Goal: Task Accomplishment & Management: Use online tool/utility

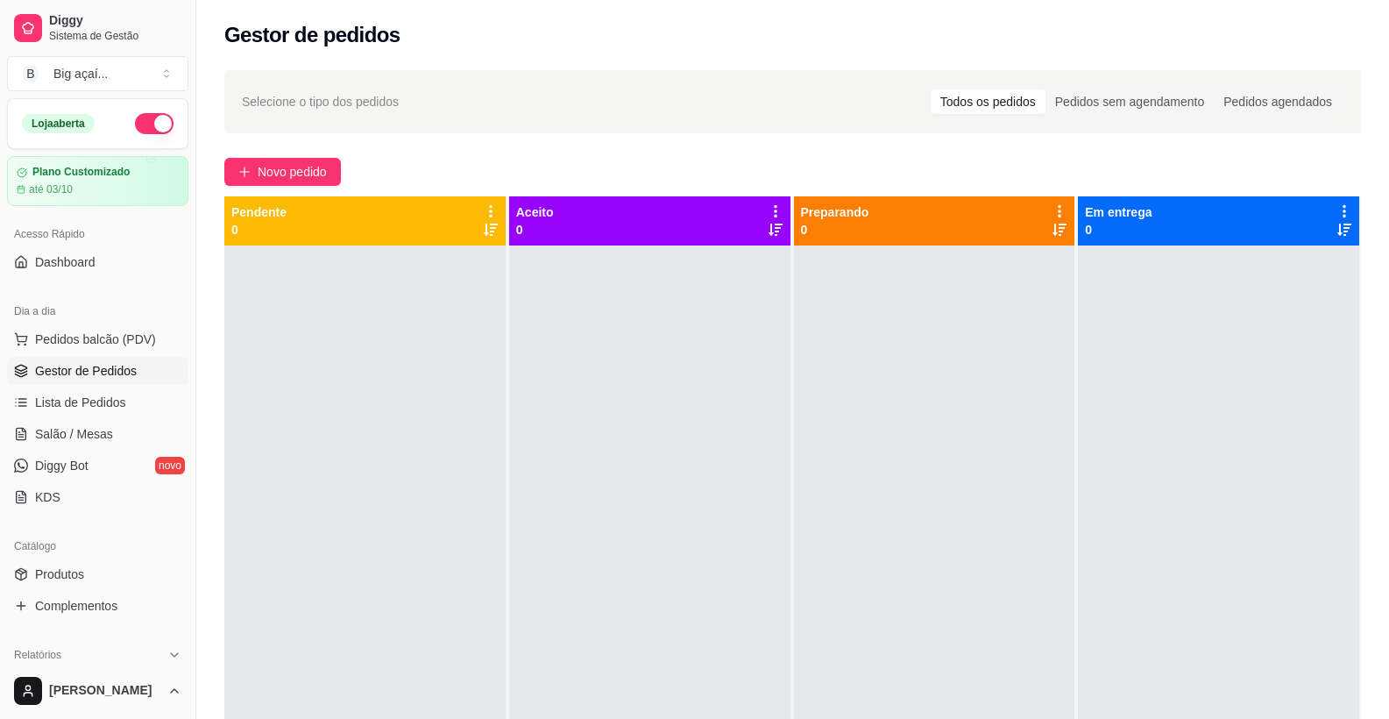
scroll to position [45, 0]
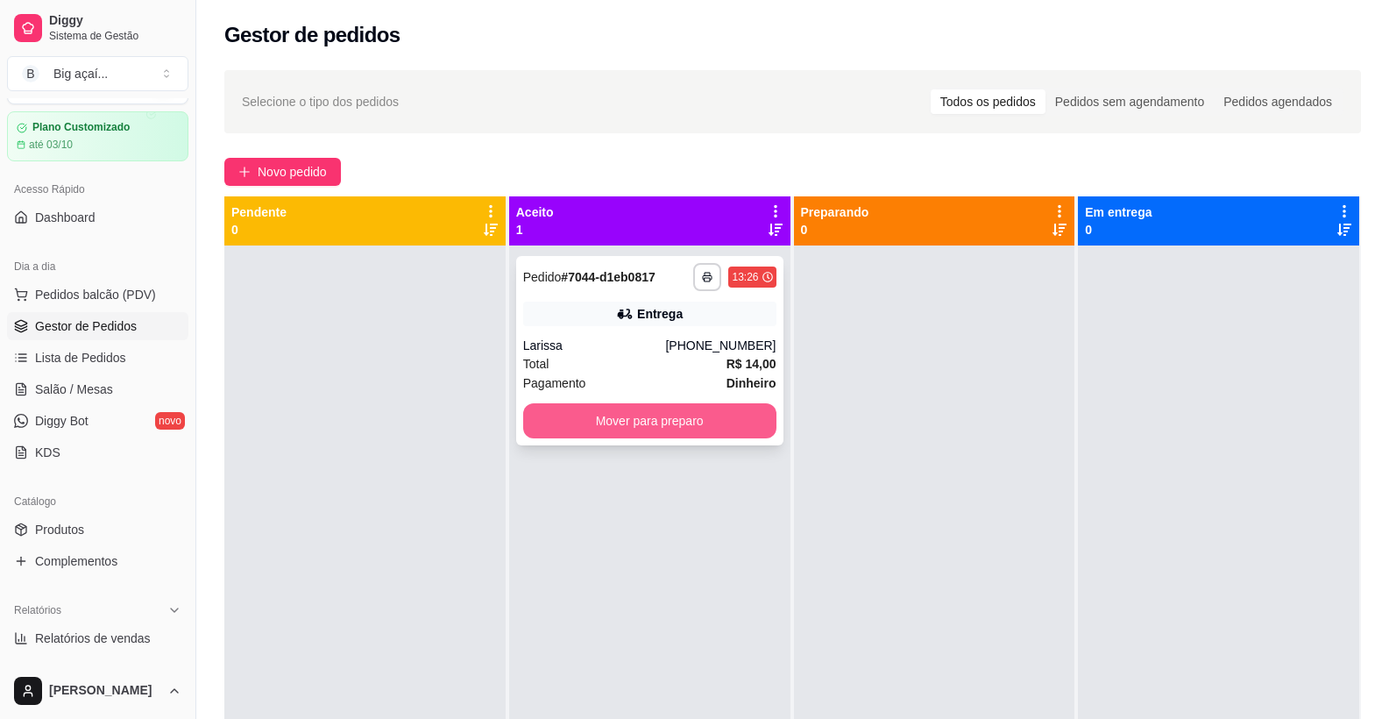
click at [657, 420] on button "Mover para preparo" at bounding box center [649, 420] width 253 height 35
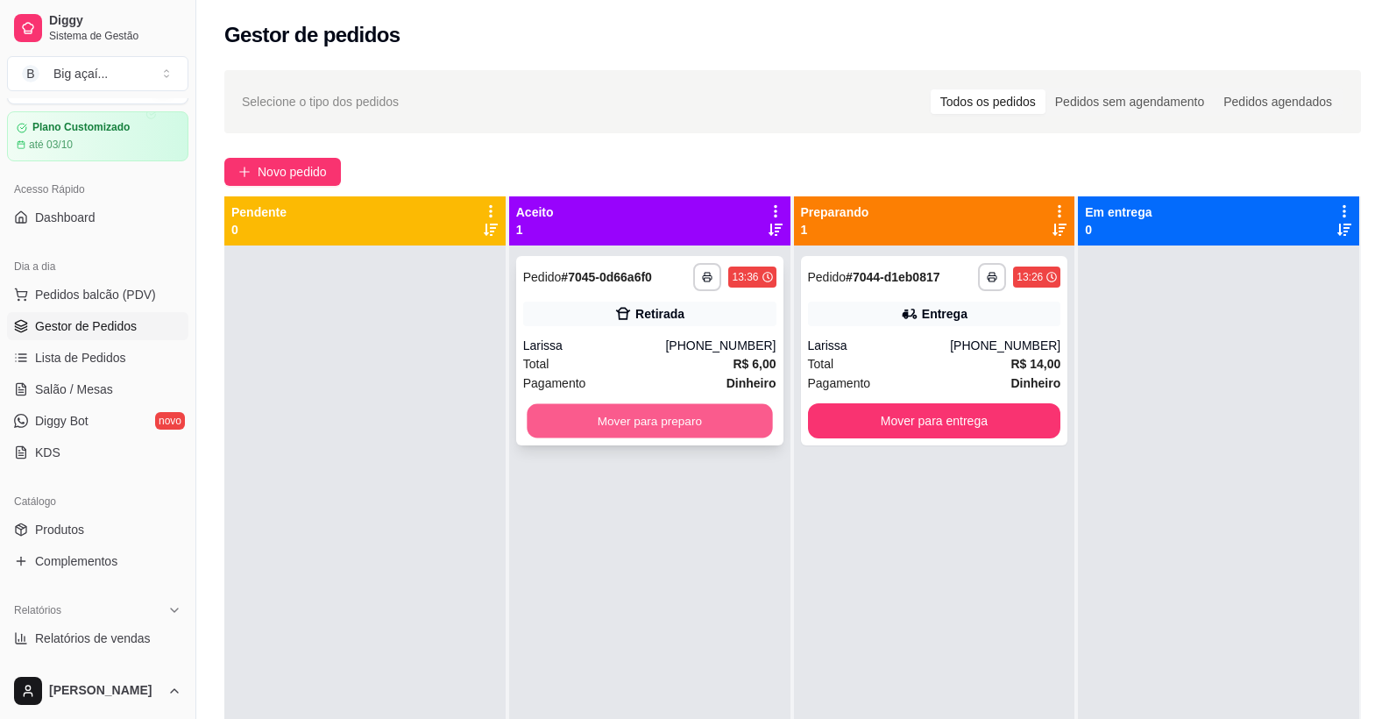
click at [700, 423] on button "Mover para preparo" at bounding box center [649, 421] width 245 height 34
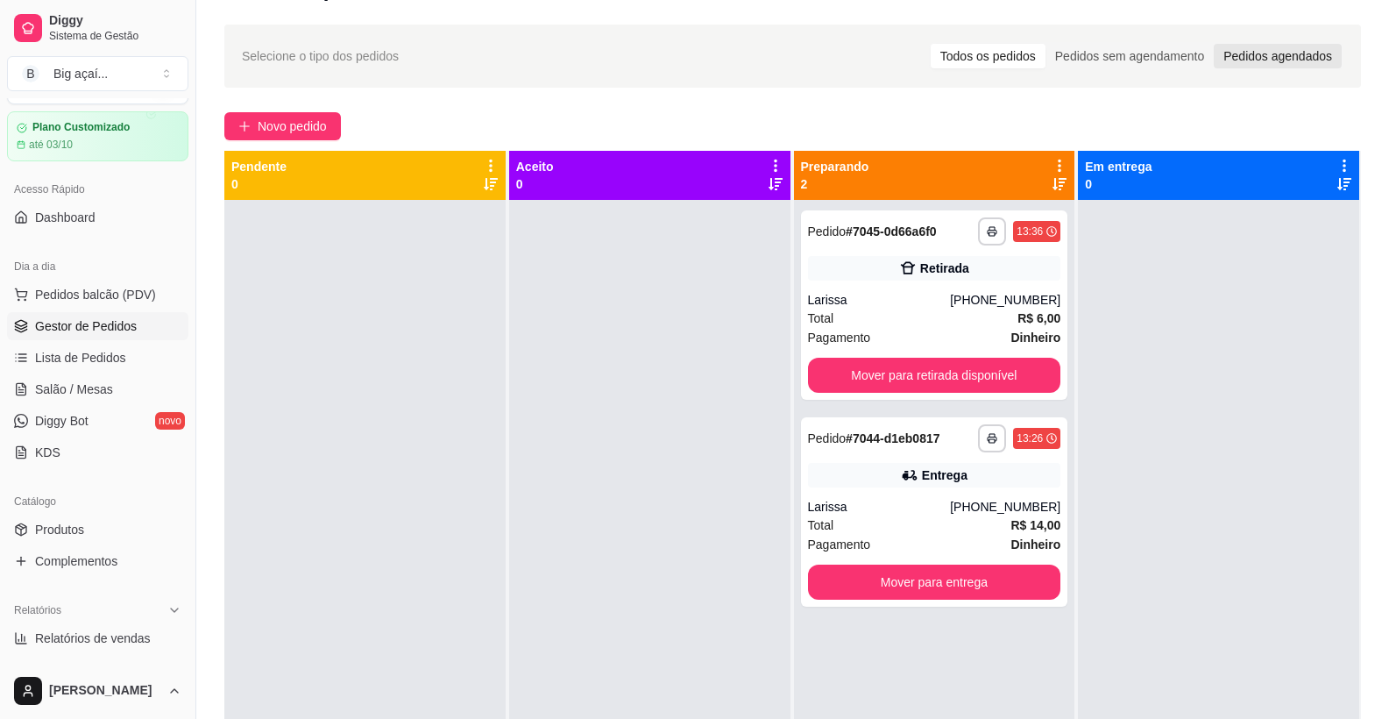
scroll to position [88, 0]
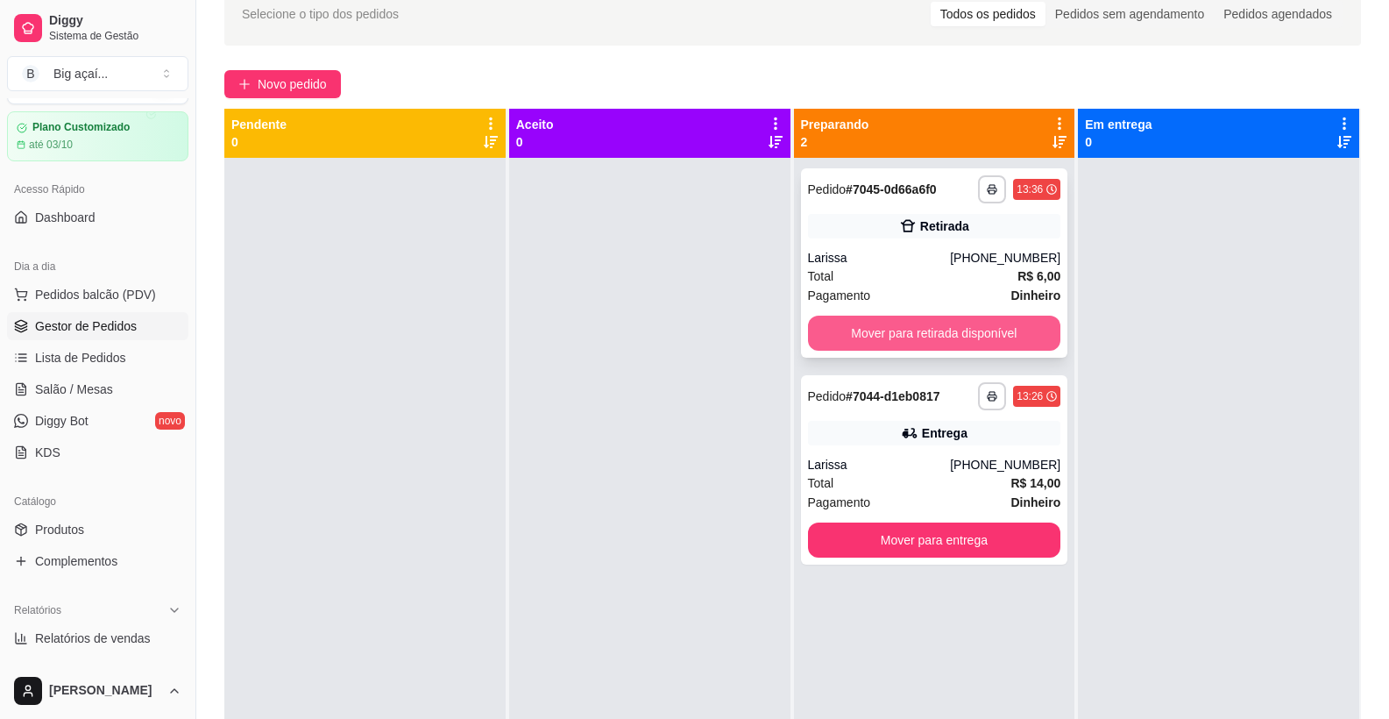
click at [955, 328] on button "Mover para retirada disponível" at bounding box center [934, 333] width 253 height 35
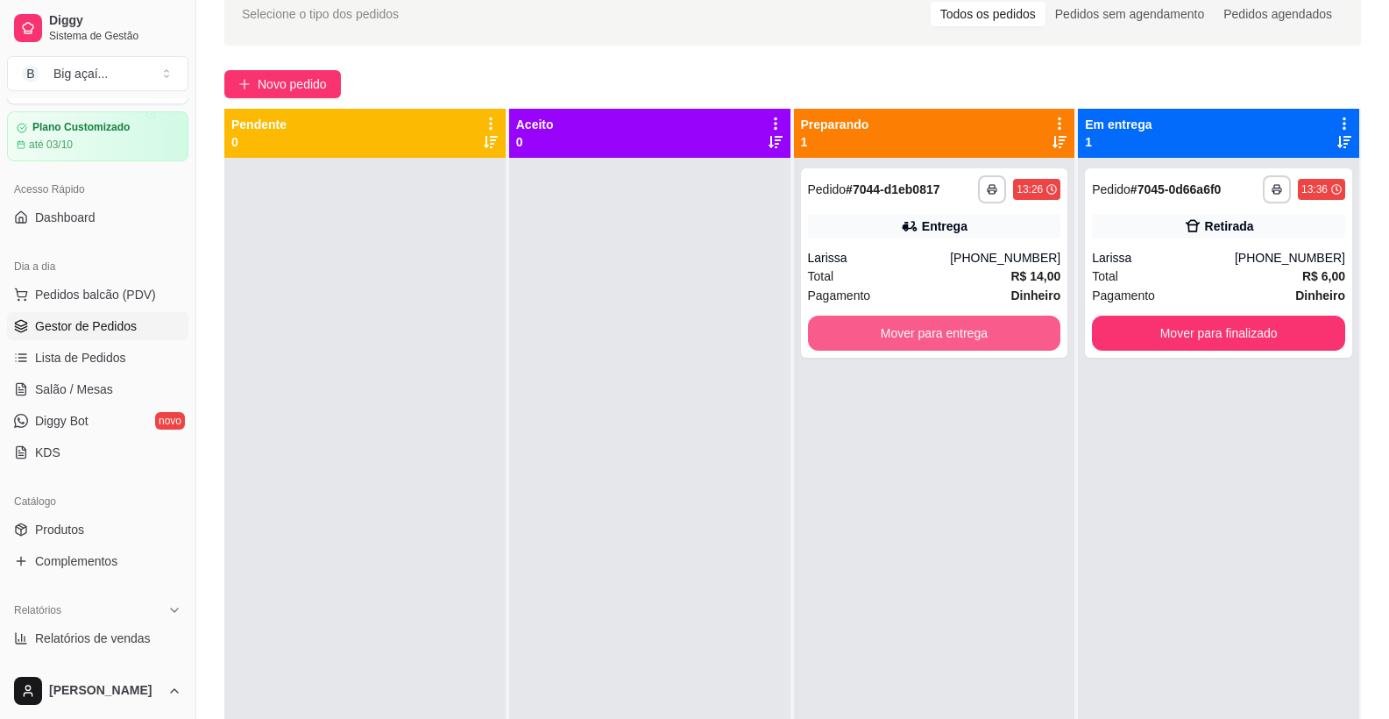
click at [962, 325] on button "Mover para entrega" at bounding box center [934, 333] width 253 height 35
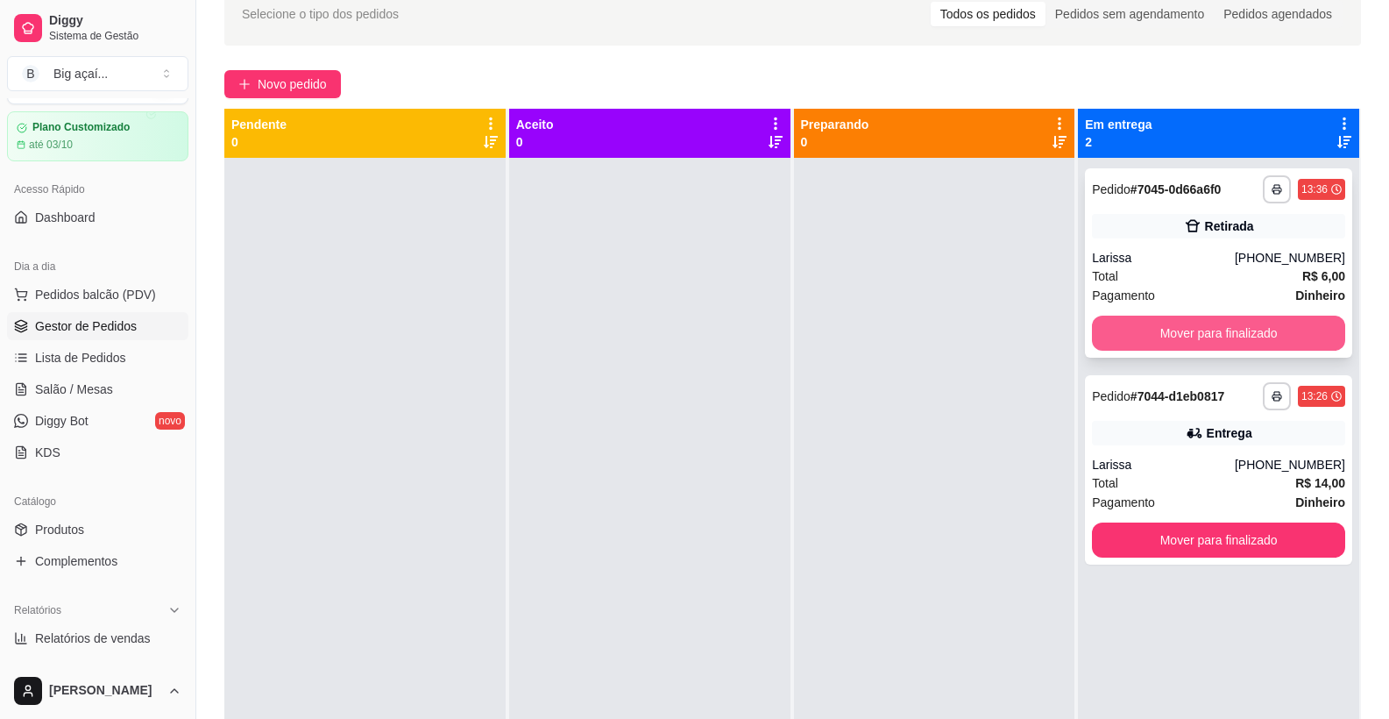
click at [1255, 330] on button "Mover para finalizado" at bounding box center [1218, 333] width 253 height 35
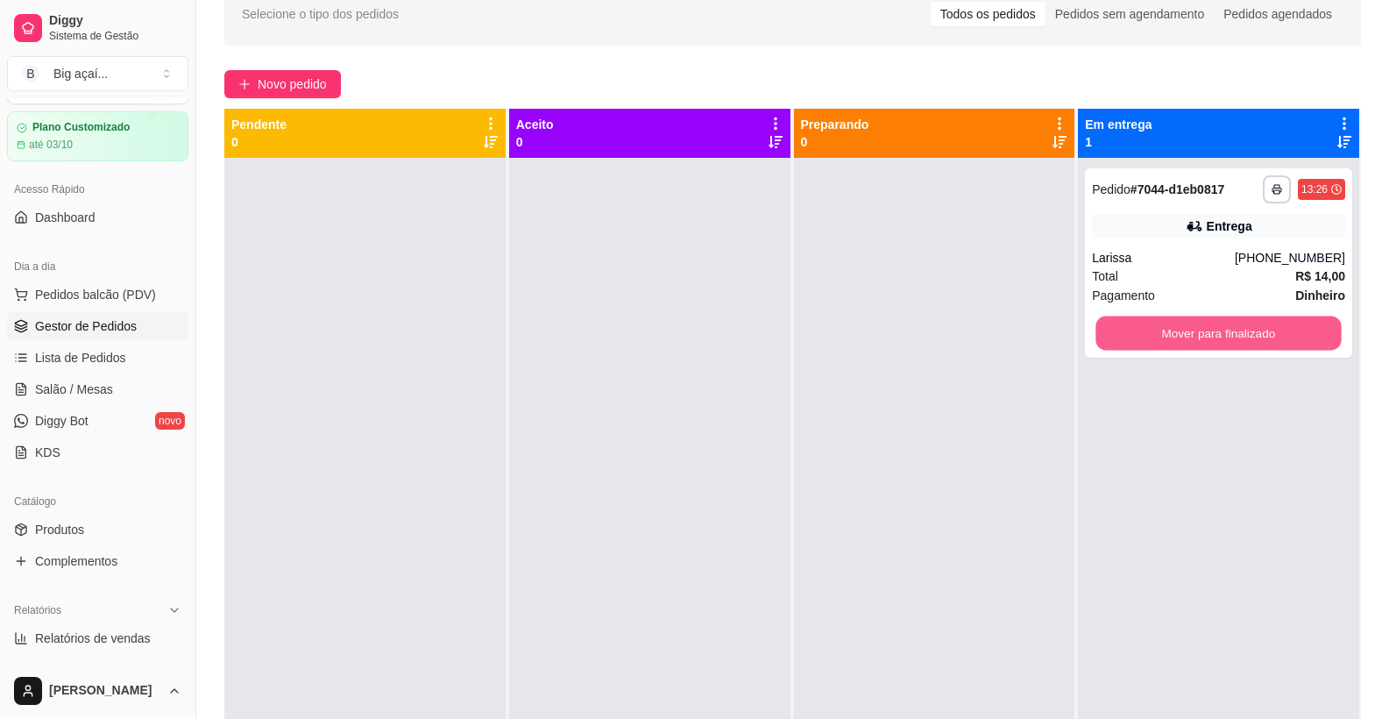
click at [1255, 330] on button "Mover para finalizado" at bounding box center [1219, 333] width 245 height 34
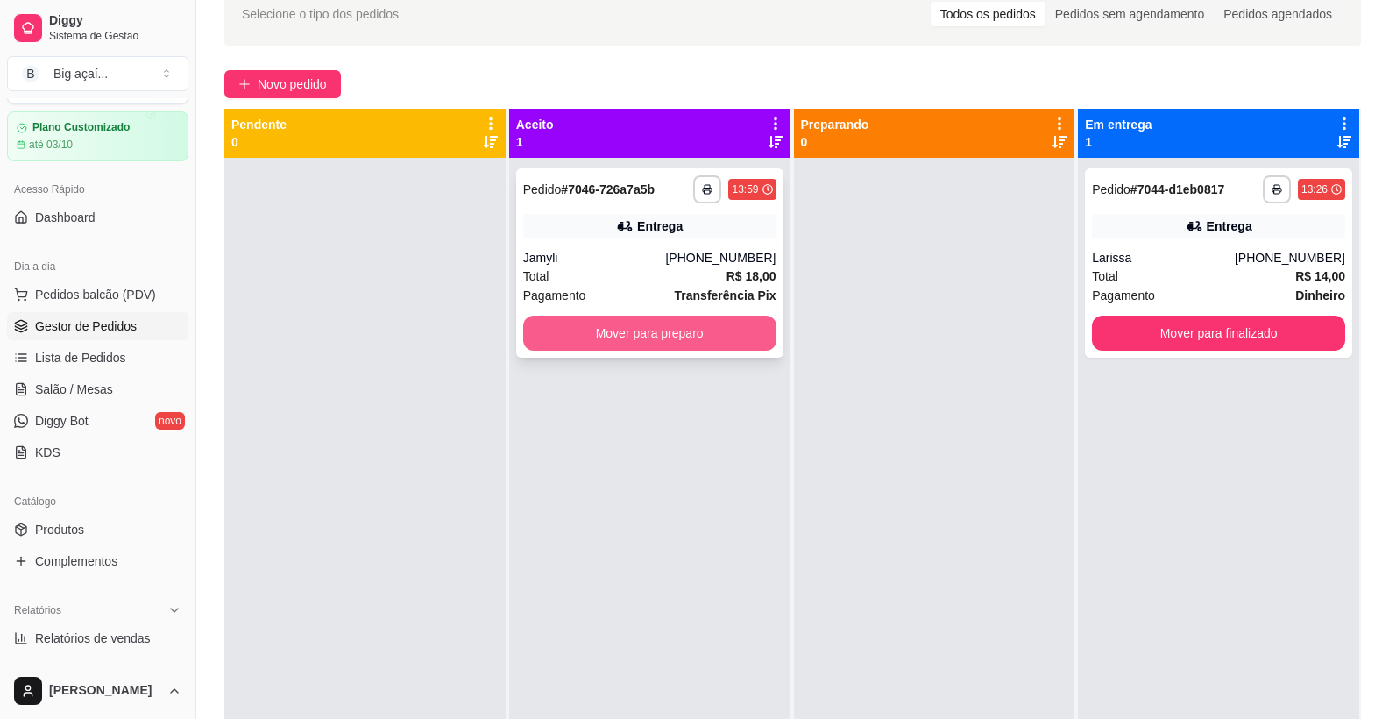
click at [673, 321] on button "Mover para preparo" at bounding box center [649, 333] width 253 height 35
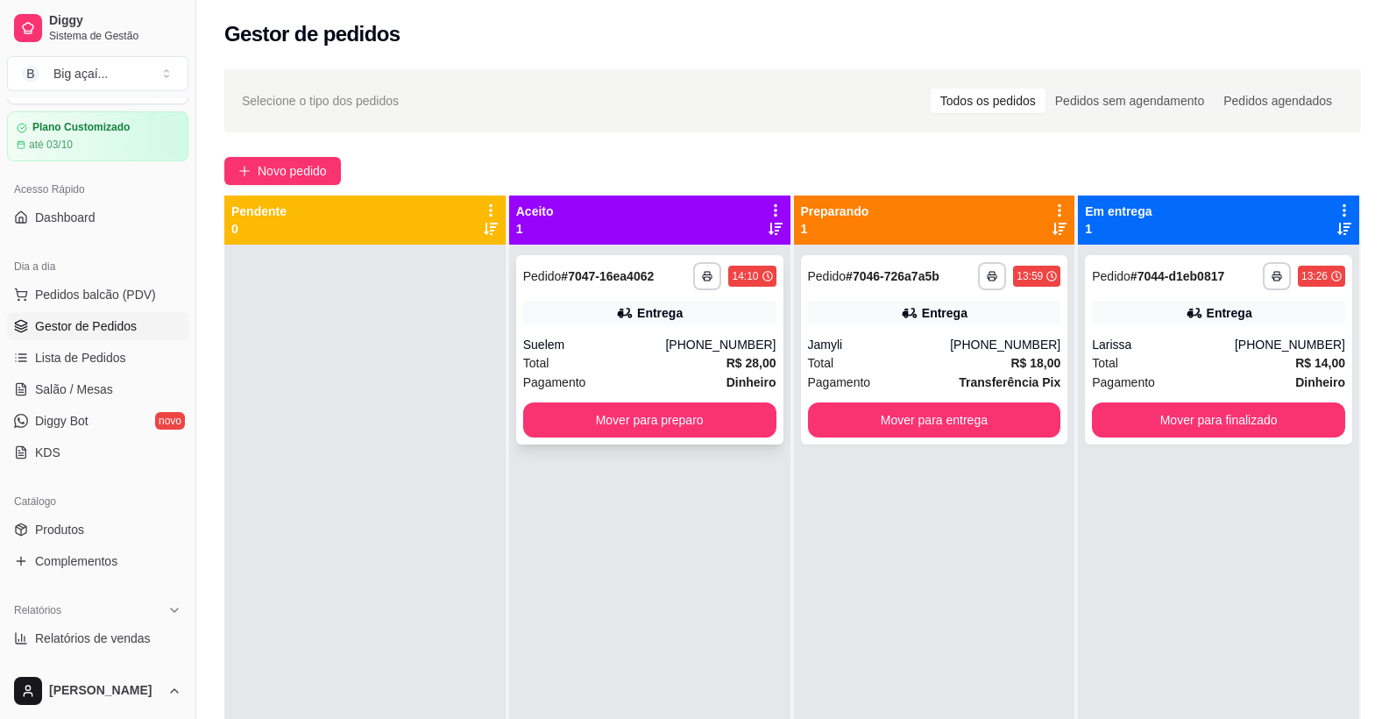
scroll to position [0, 0]
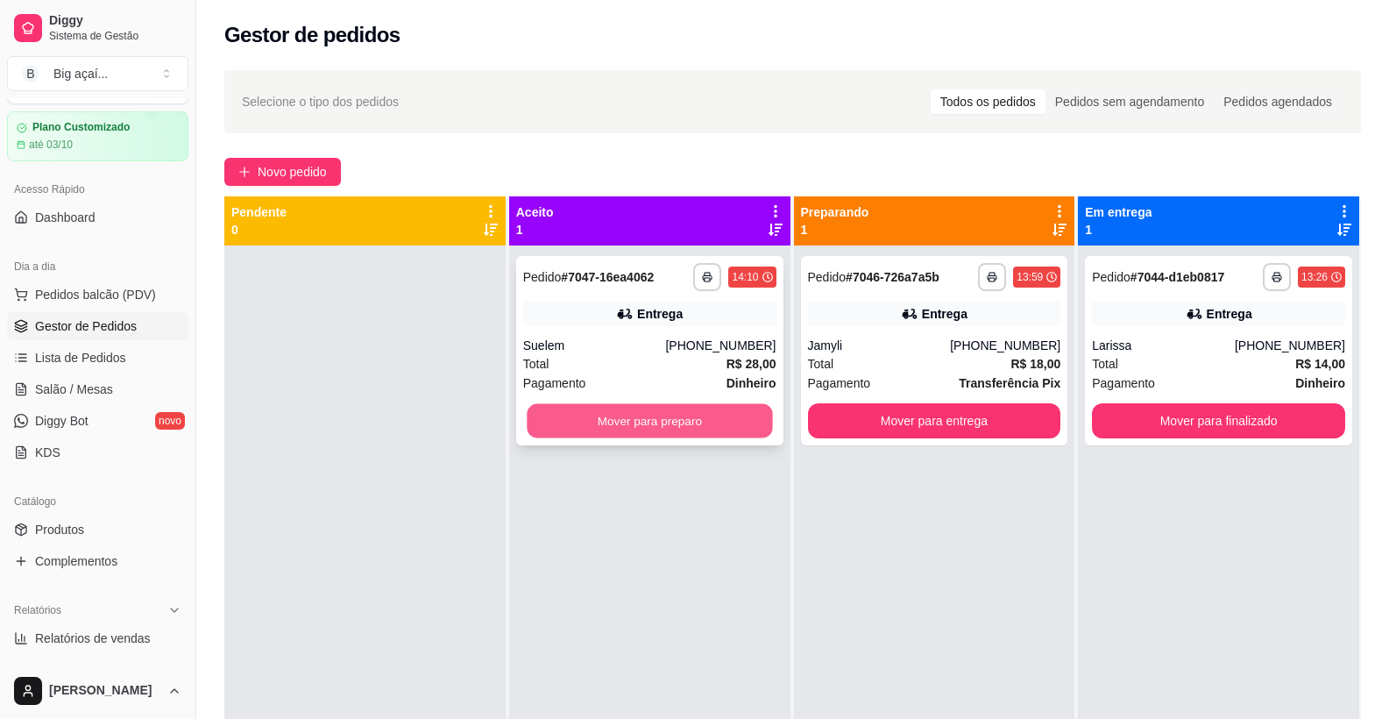
click at [629, 408] on button "Mover para preparo" at bounding box center [649, 421] width 245 height 34
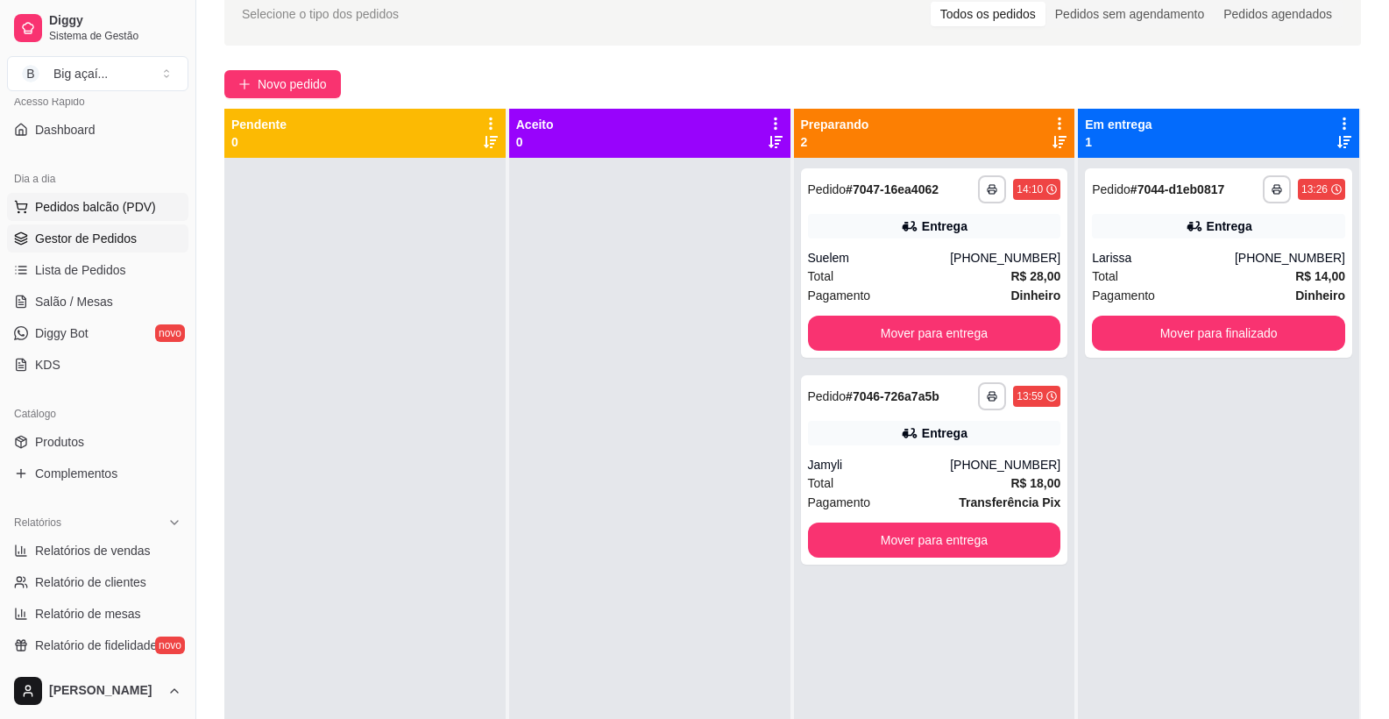
scroll to position [44, 0]
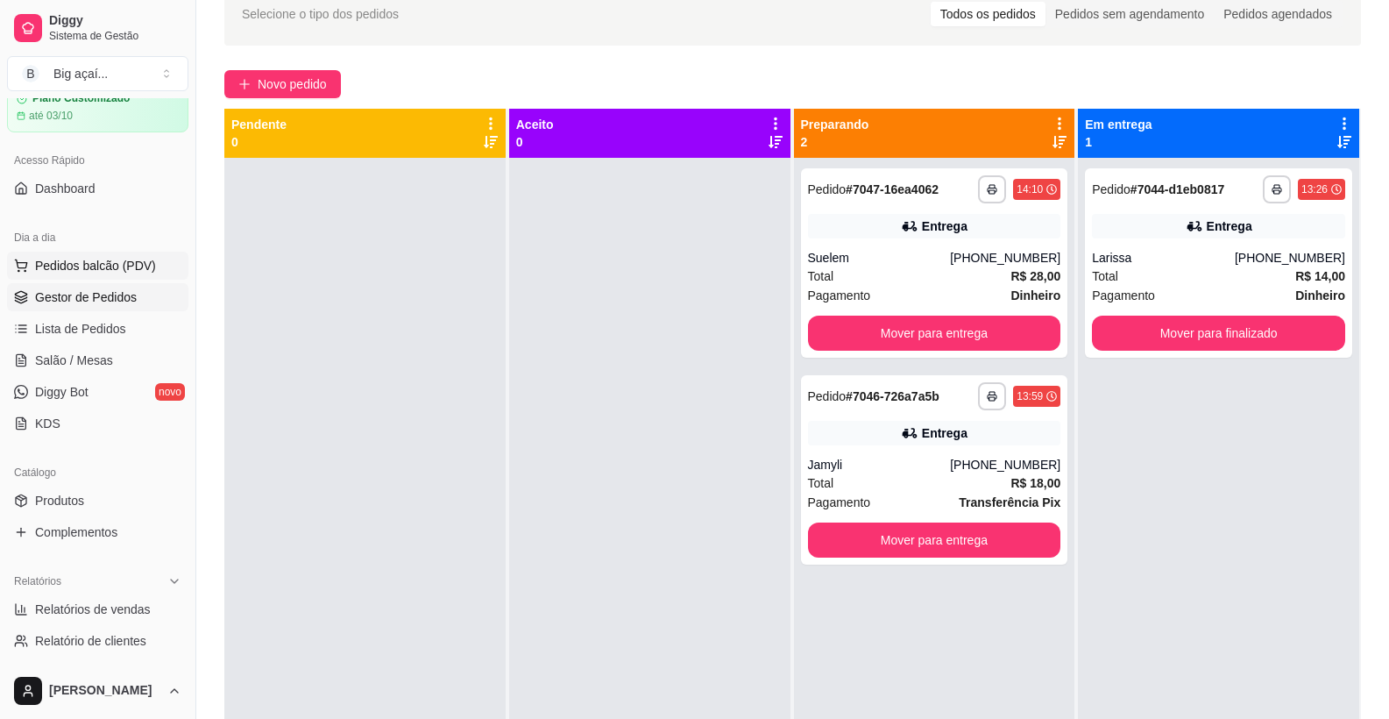
click at [139, 217] on div "Dia a dia Pedidos balcão (PDV) Gestor de Pedidos Lista de Pedidos Salão / Mesas…" at bounding box center [97, 331] width 195 height 228
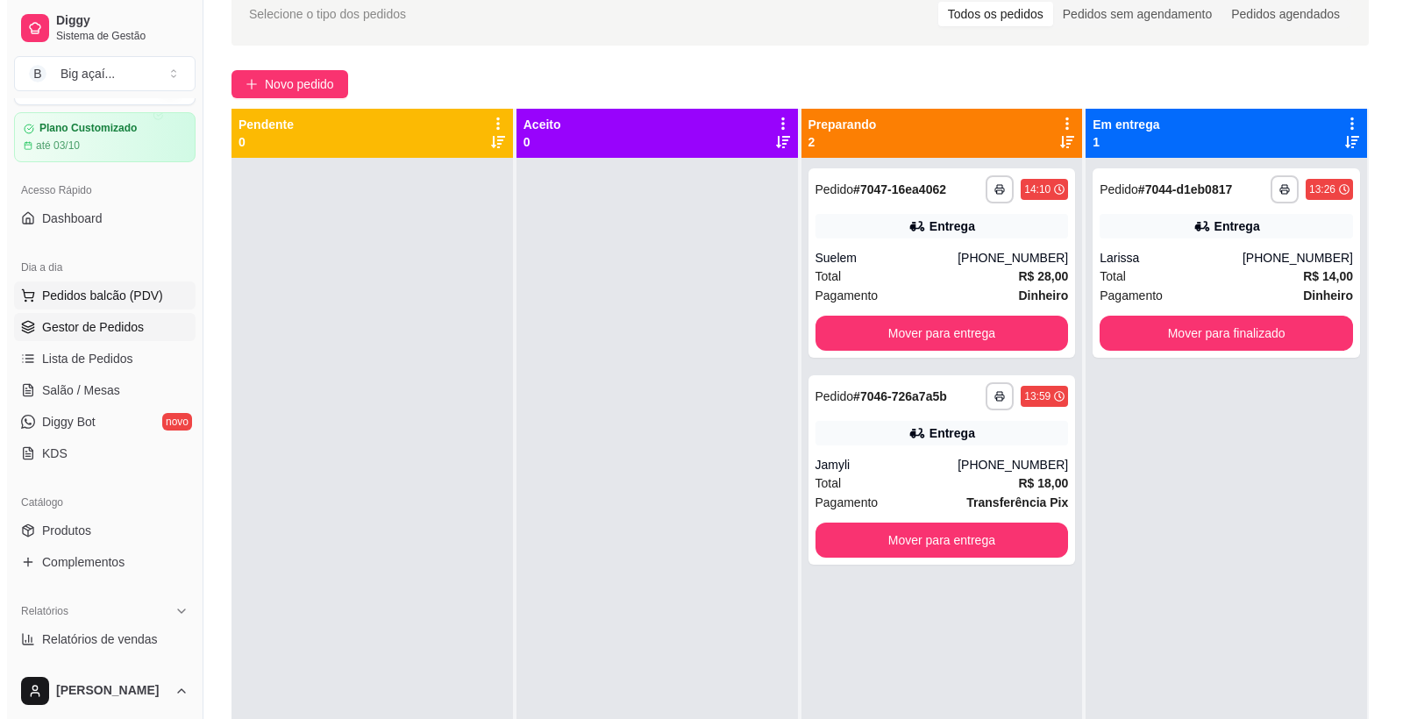
scroll to position [0, 0]
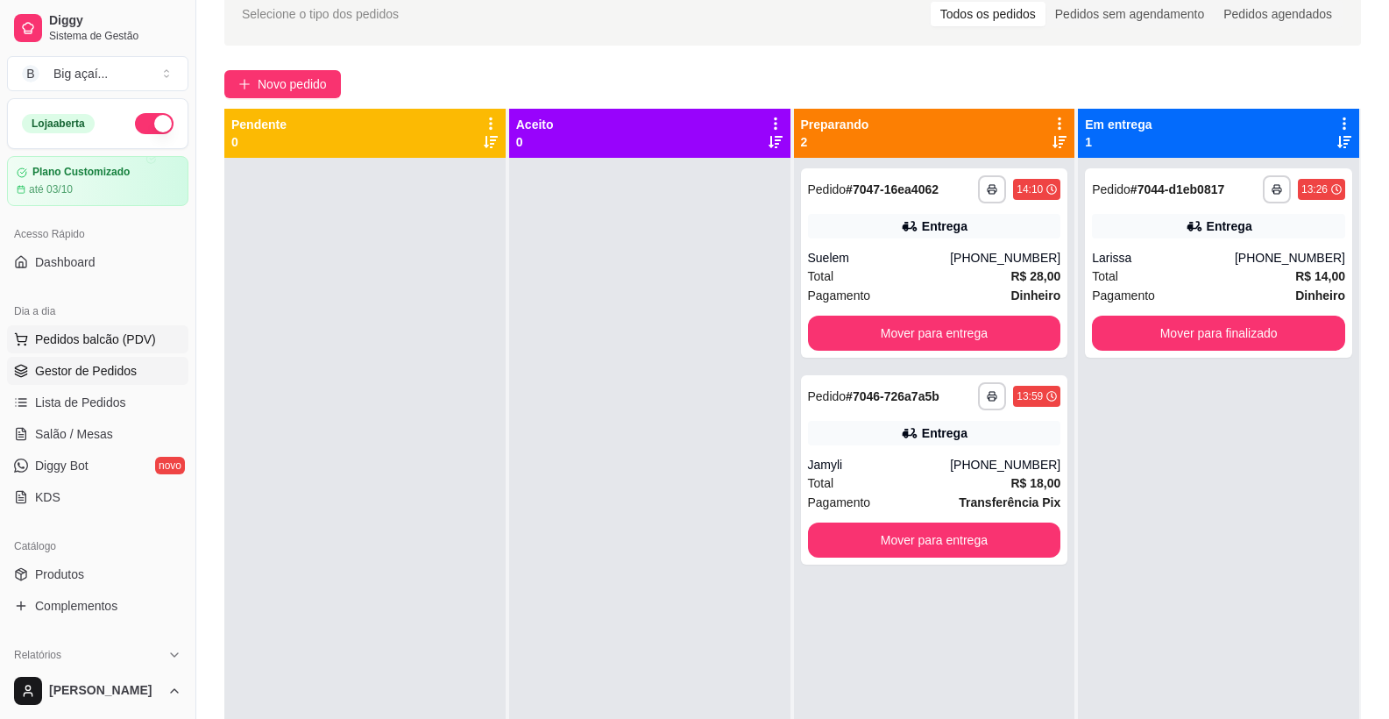
click at [149, 340] on span "Pedidos balcão (PDV)" at bounding box center [95, 339] width 121 height 18
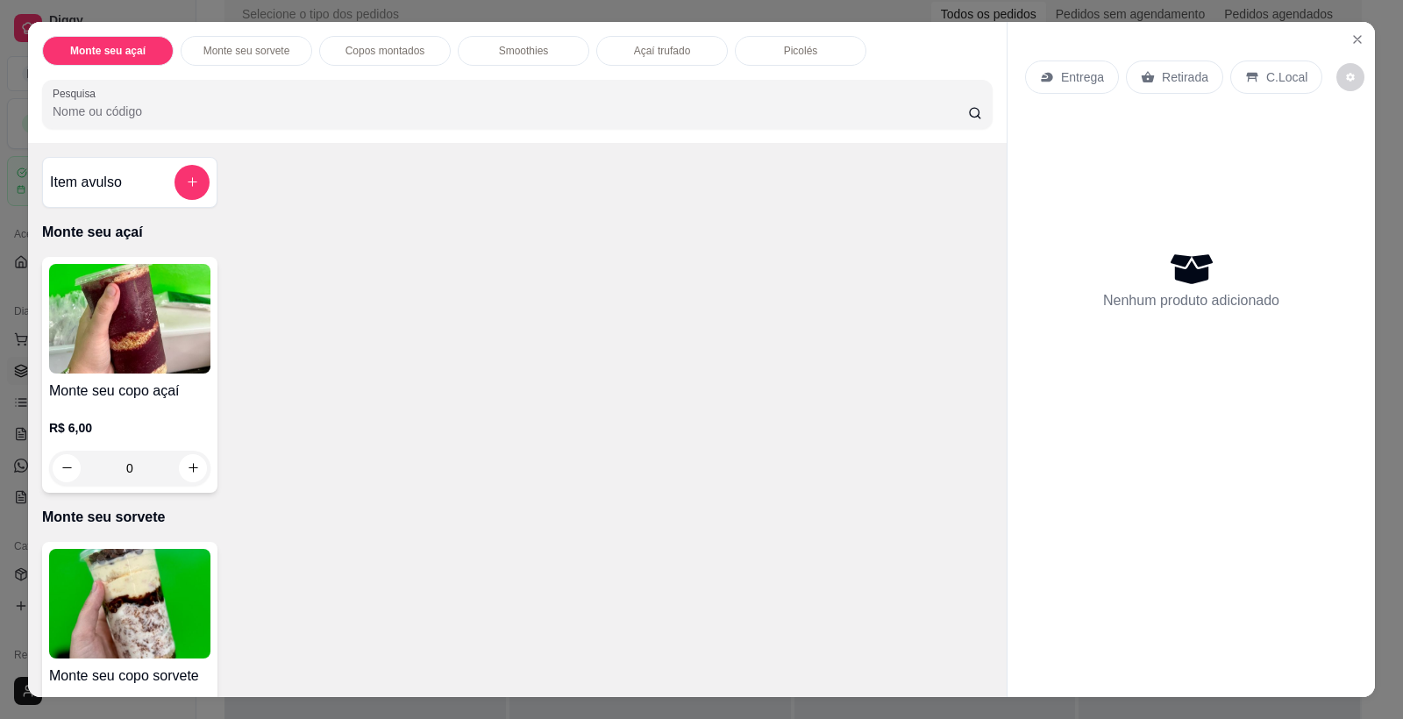
click at [198, 296] on img at bounding box center [129, 319] width 161 height 110
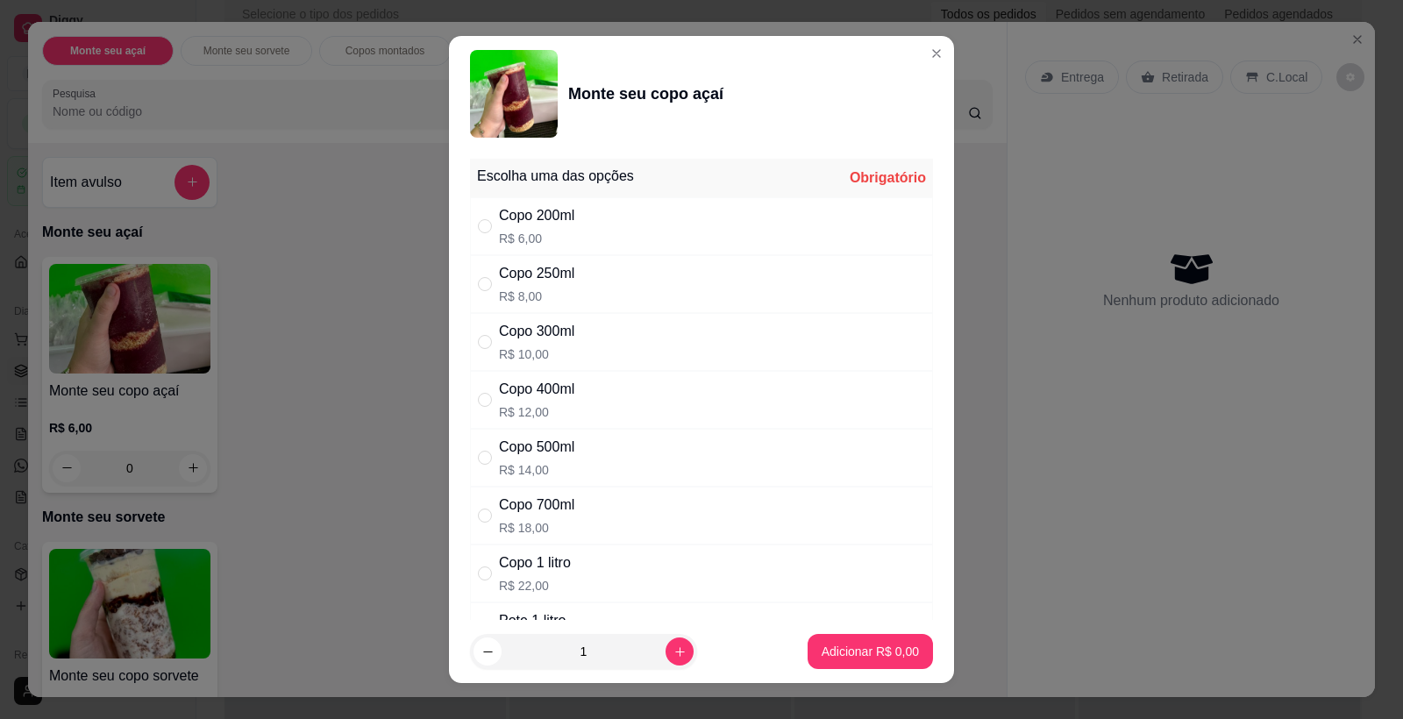
click at [529, 195] on div "Escolha uma das opções Obrigatório" at bounding box center [701, 178] width 463 height 39
click at [589, 211] on div "Copo 200ml R$ 6,00" at bounding box center [701, 226] width 463 height 58
radio input "true"
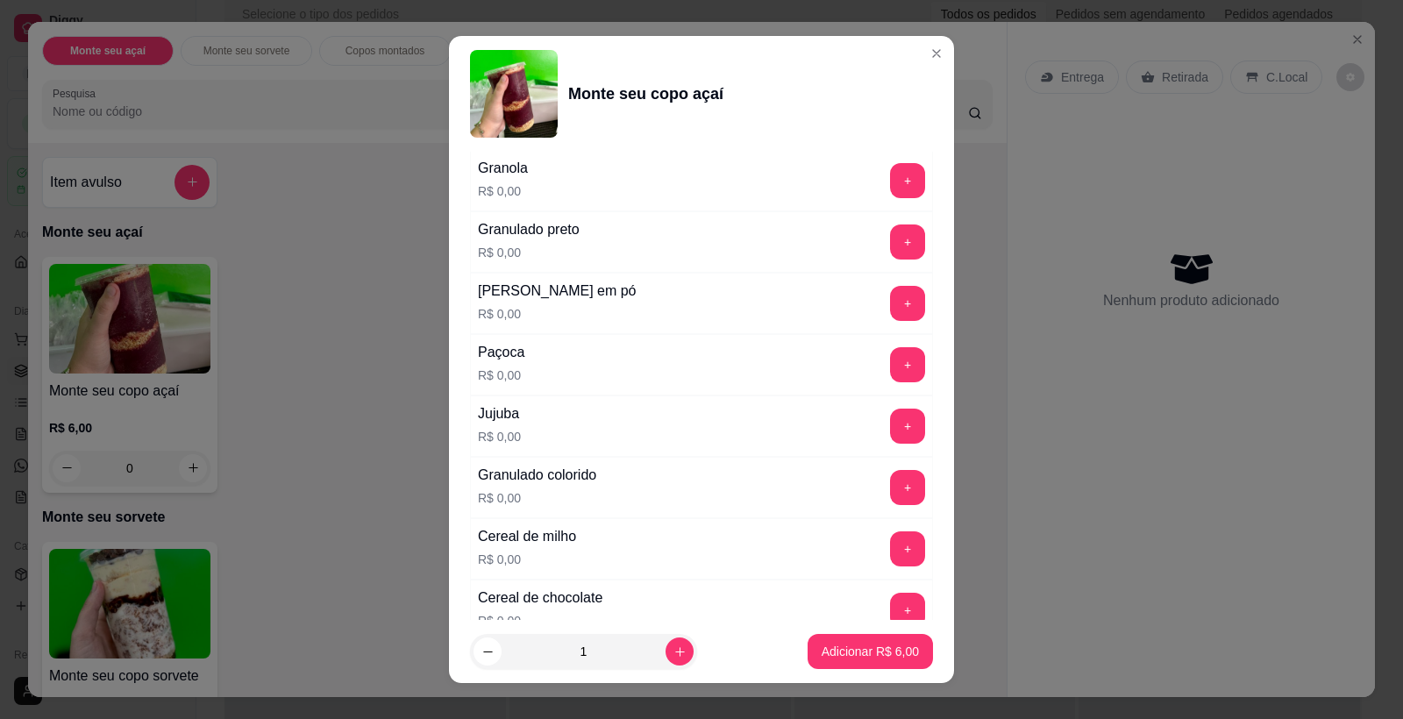
scroll to position [961, 0]
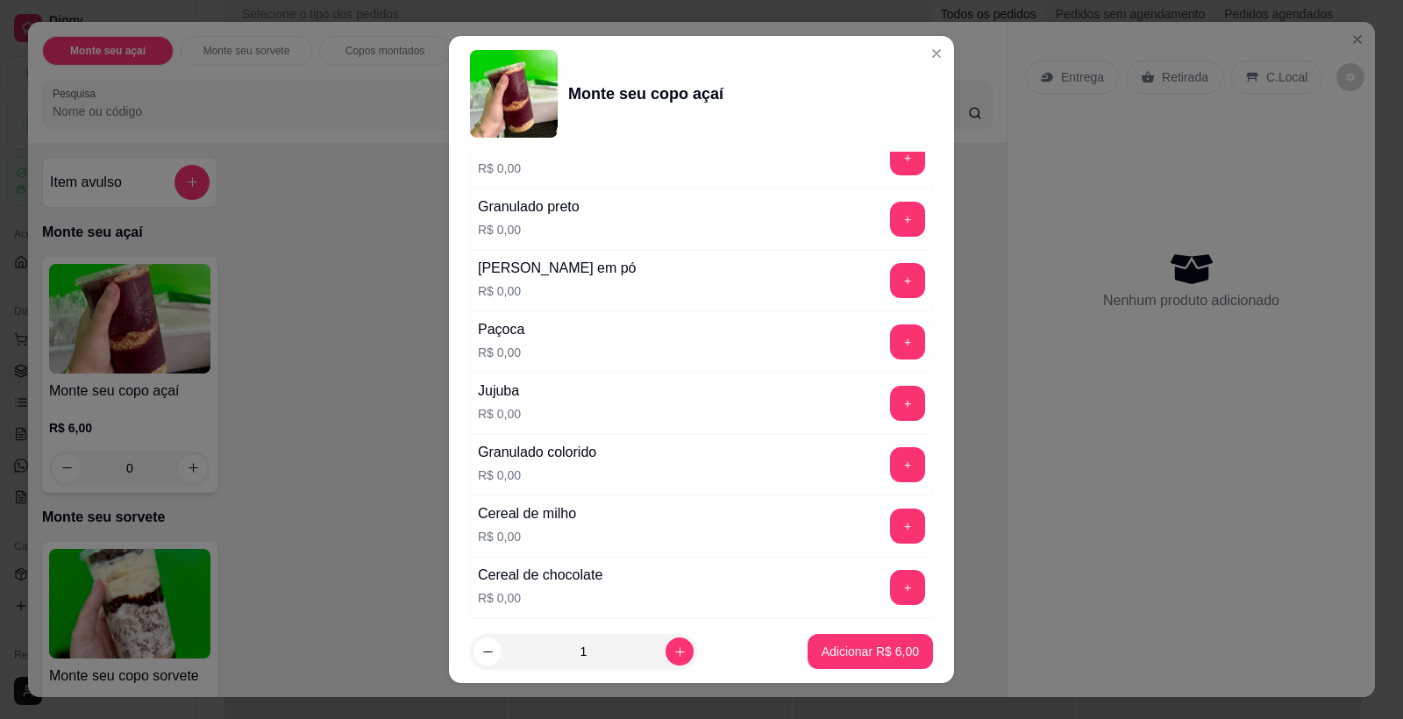
click at [890, 274] on button "+" at bounding box center [907, 280] width 35 height 35
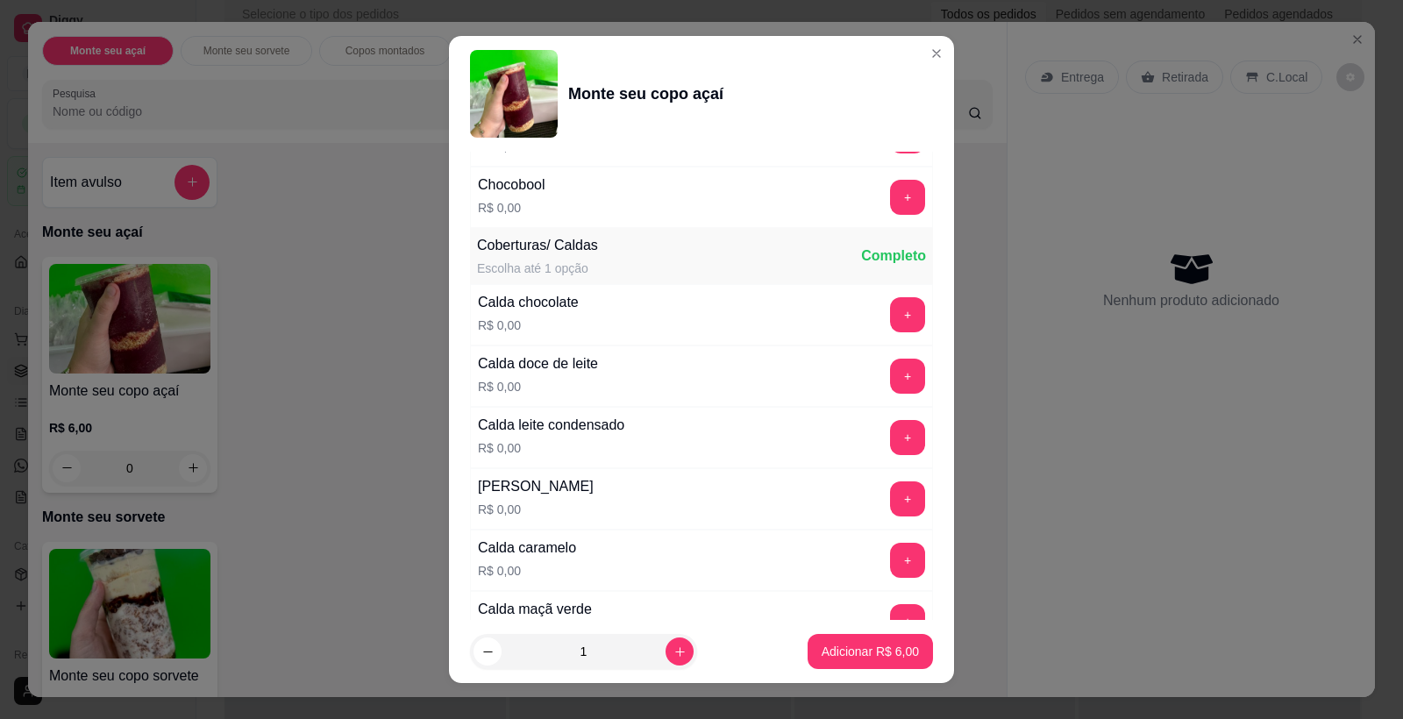
scroll to position [1545, 0]
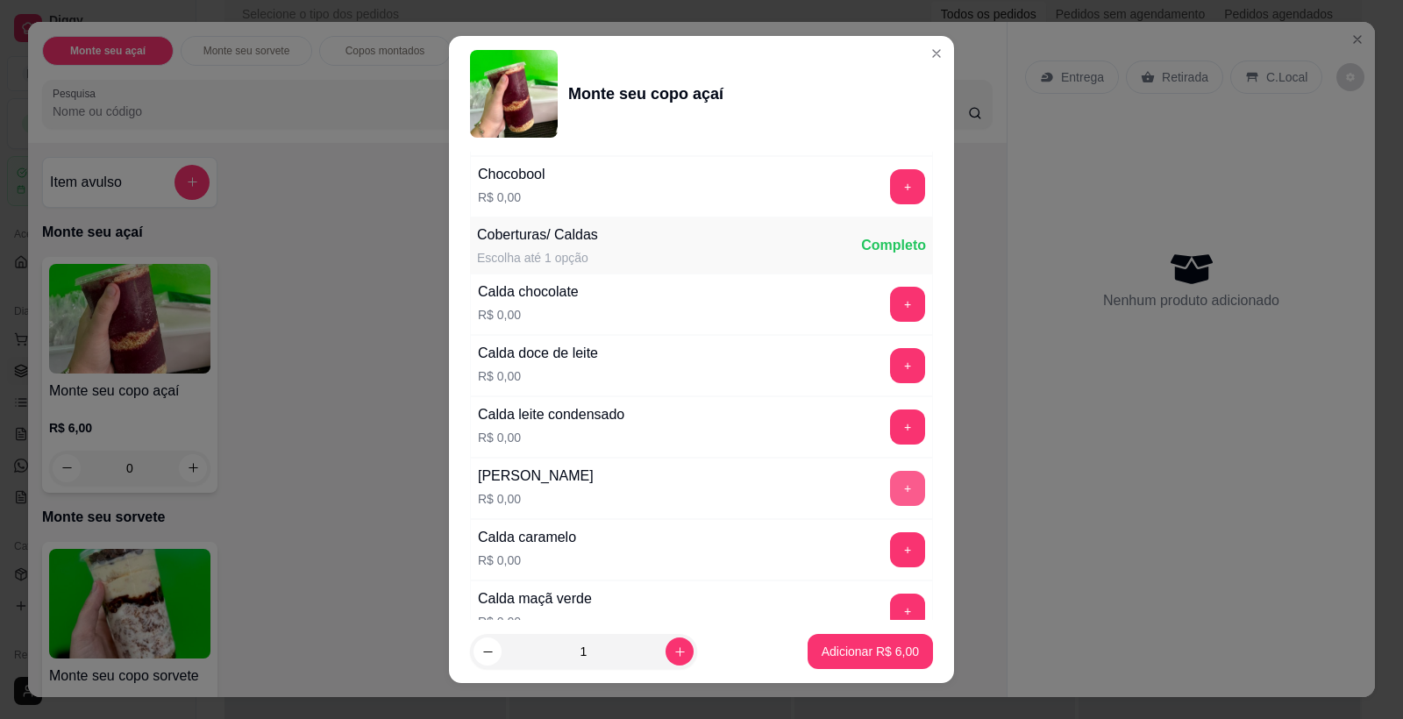
click at [890, 475] on button "+" at bounding box center [907, 488] width 35 height 35
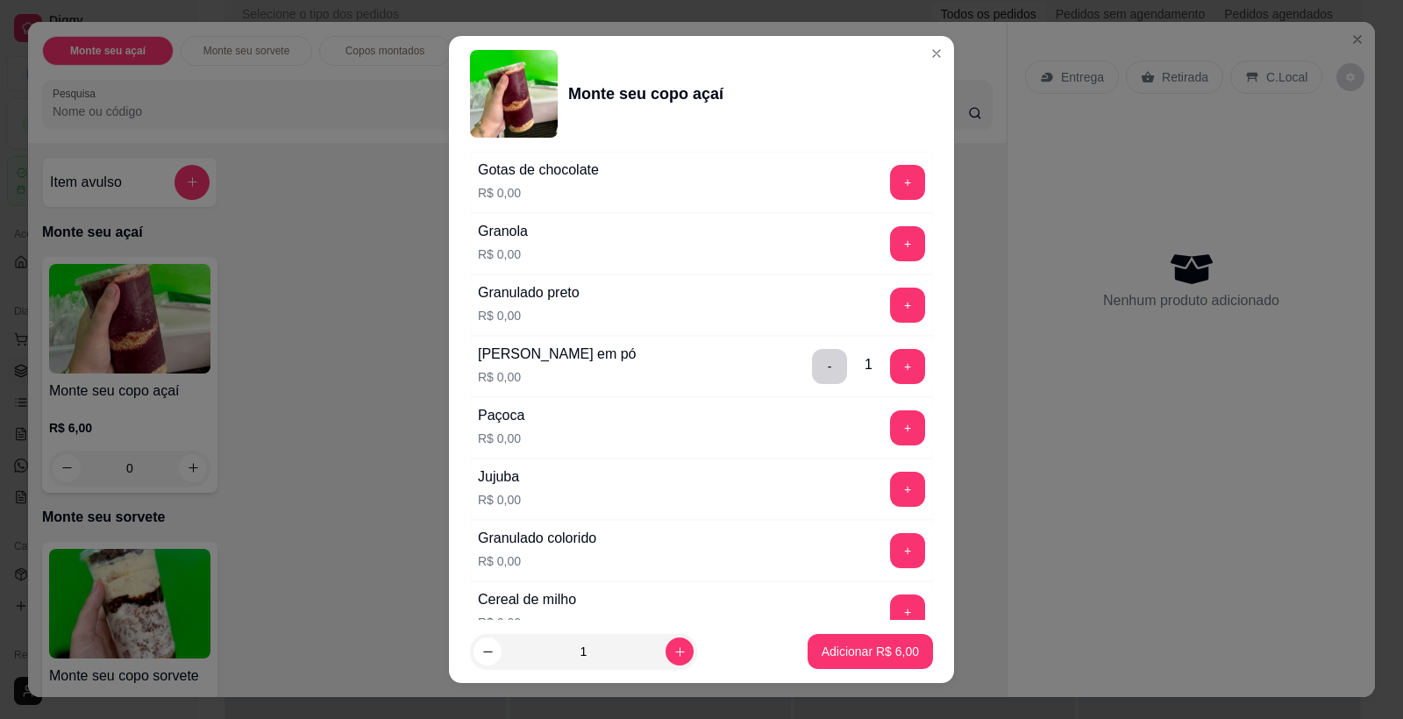
scroll to position [842, 0]
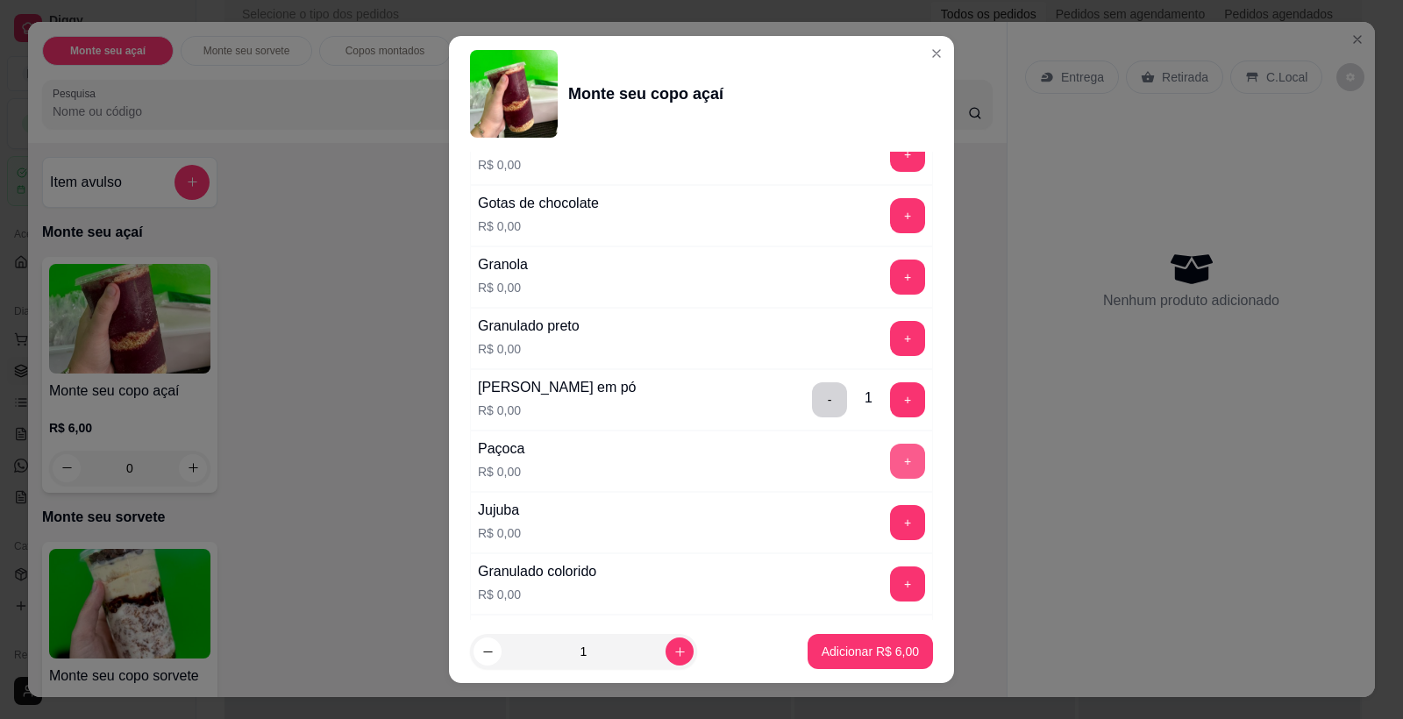
click at [890, 460] on button "+" at bounding box center [907, 461] width 35 height 35
click at [890, 216] on button "+" at bounding box center [907, 215] width 35 height 35
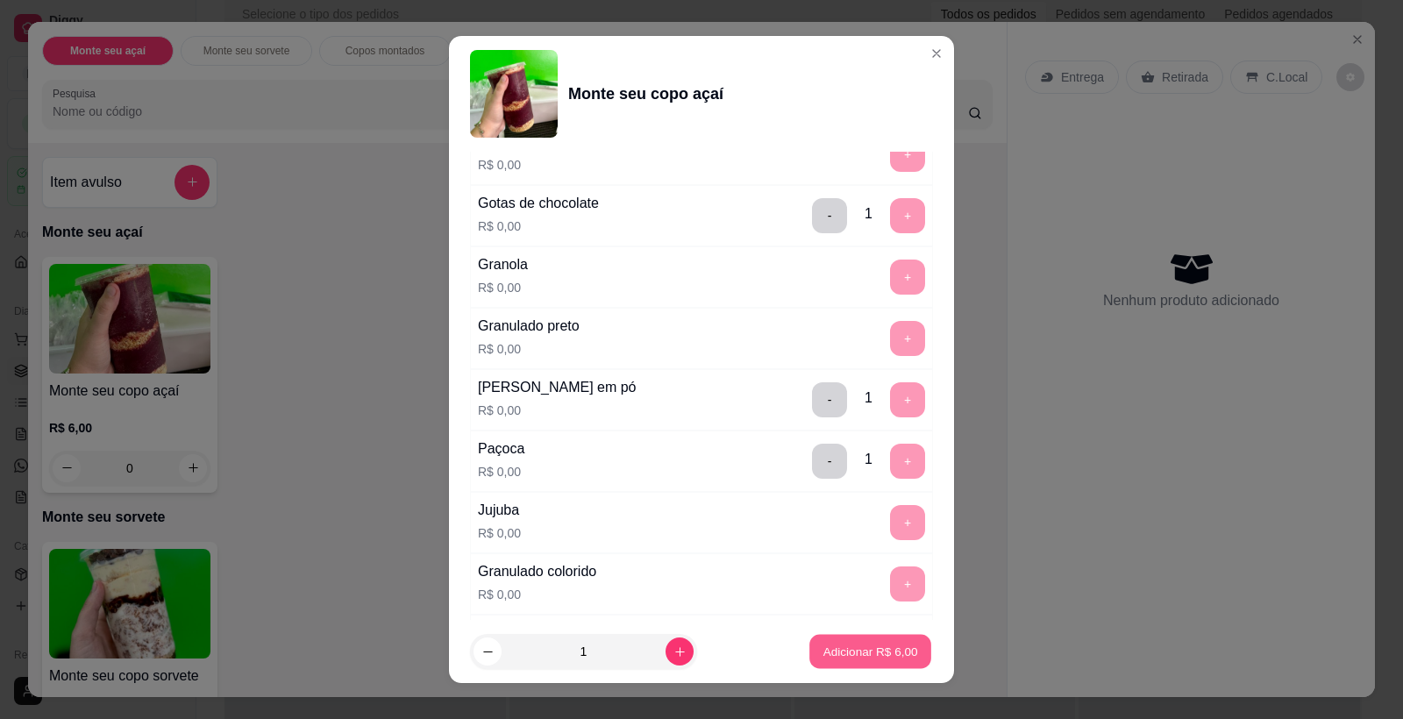
click at [849, 666] on button "Adicionar R$ 6,00" at bounding box center [870, 652] width 122 height 34
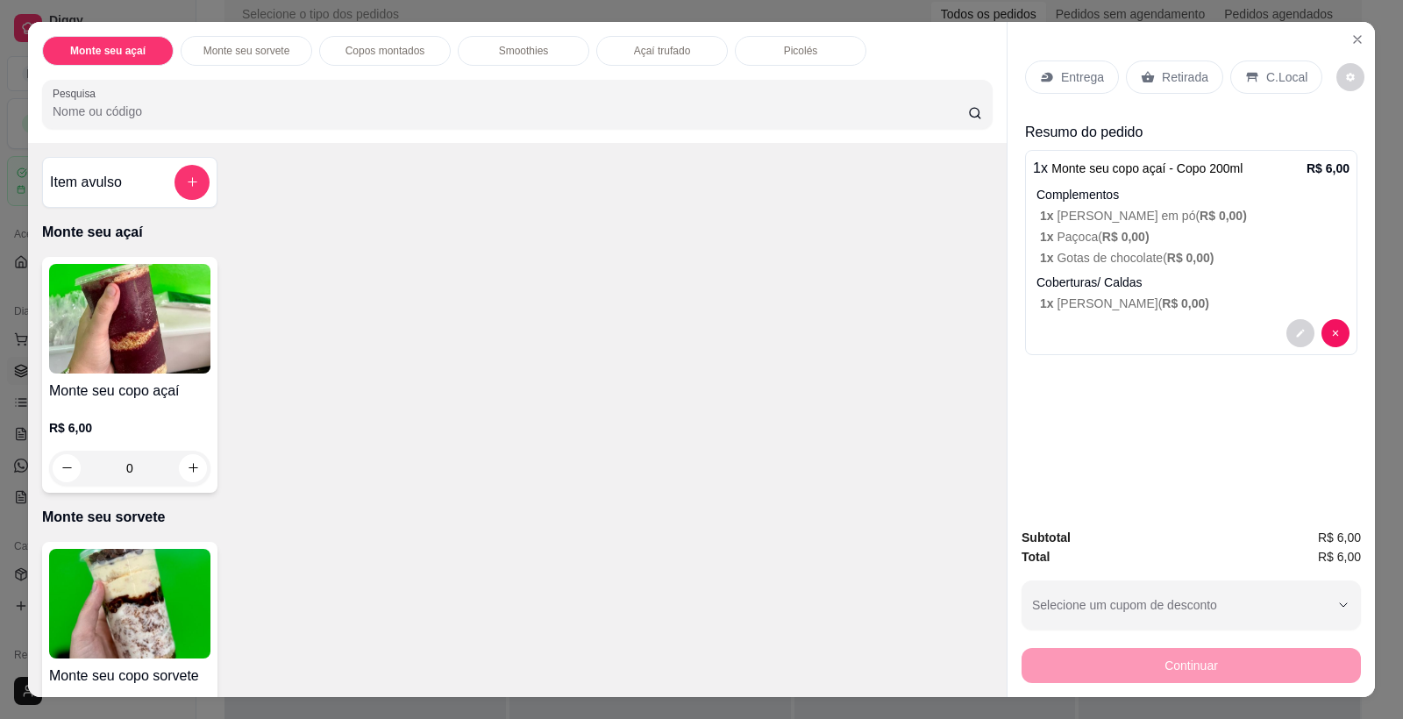
click at [1102, 251] on p "1 x Gotas de chocolate ( R$ 0,00 )" at bounding box center [1194, 258] width 309 height 18
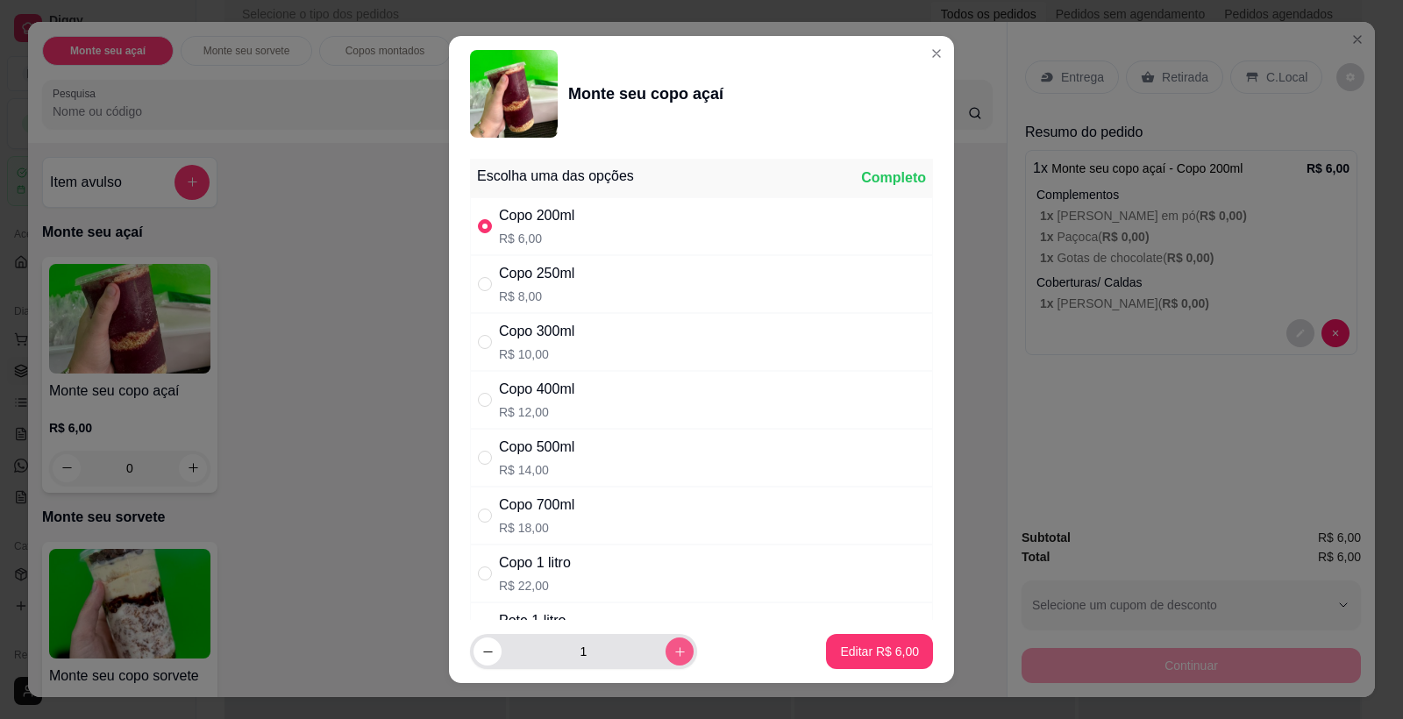
click at [673, 650] on icon "increase-product-quantity" at bounding box center [679, 651] width 13 height 13
type input "2"
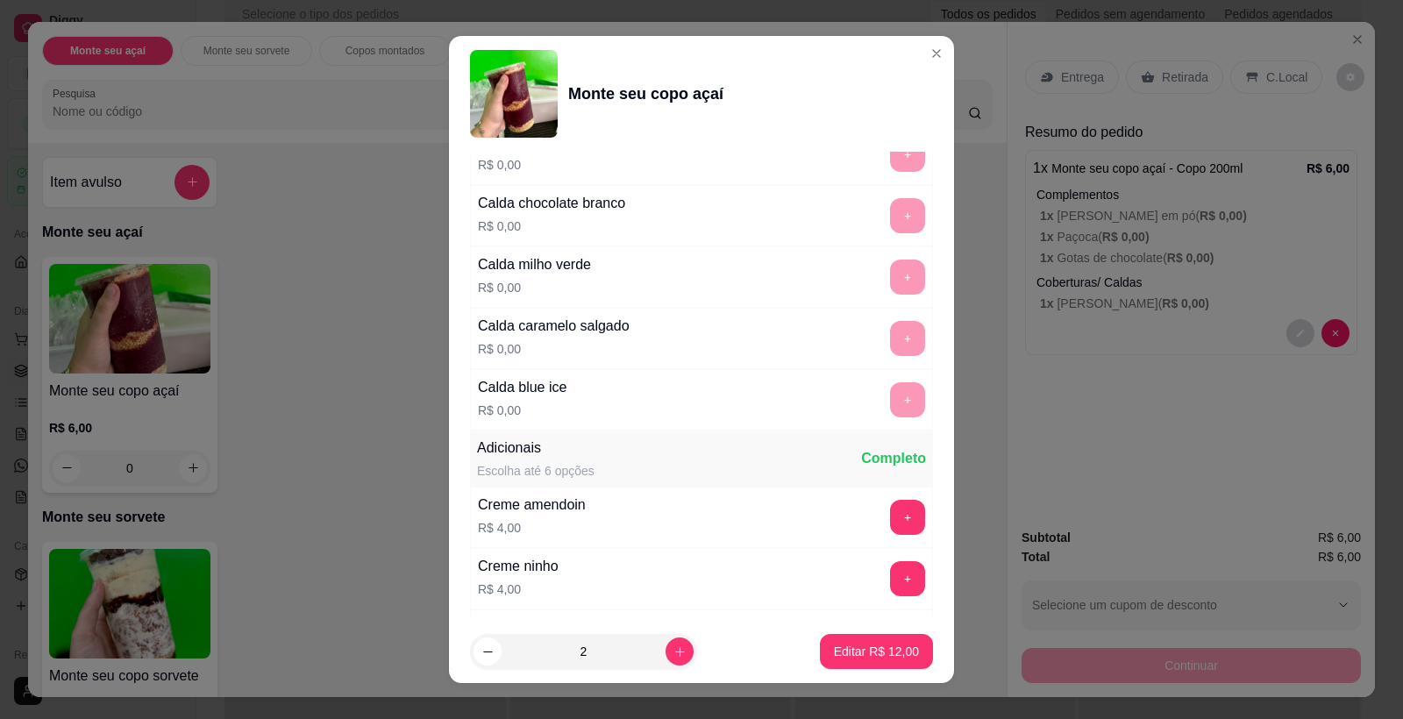
scroll to position [2307, 0]
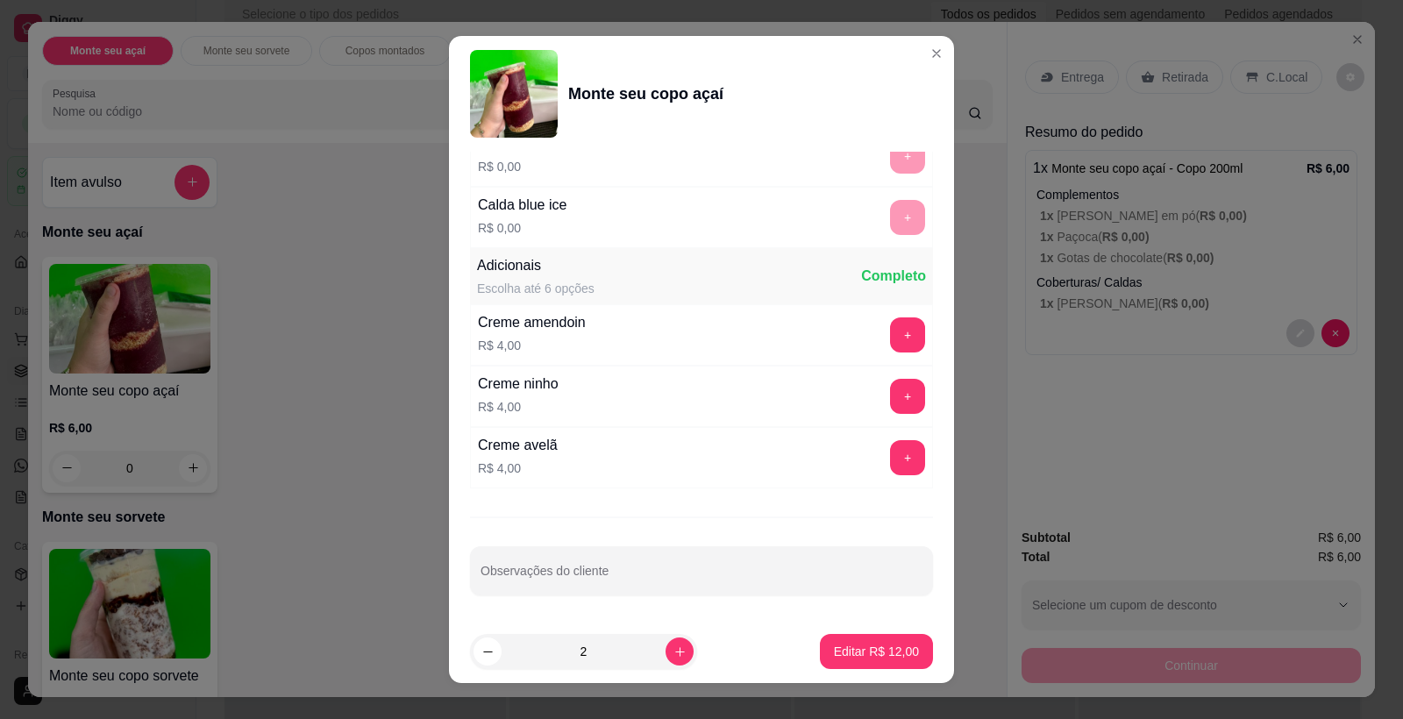
click at [629, 592] on div "Observações do cliente" at bounding box center [701, 570] width 463 height 49
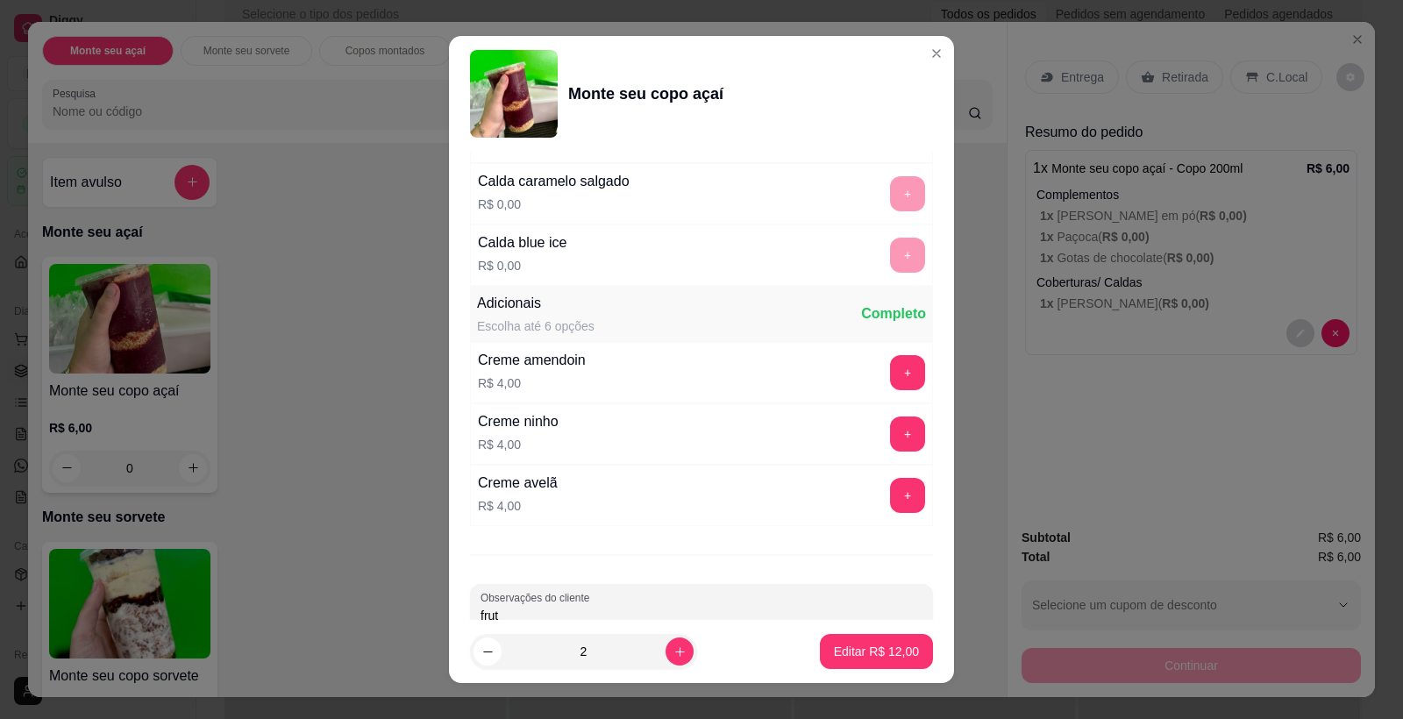
scroll to position [2273, 0]
type input "f"
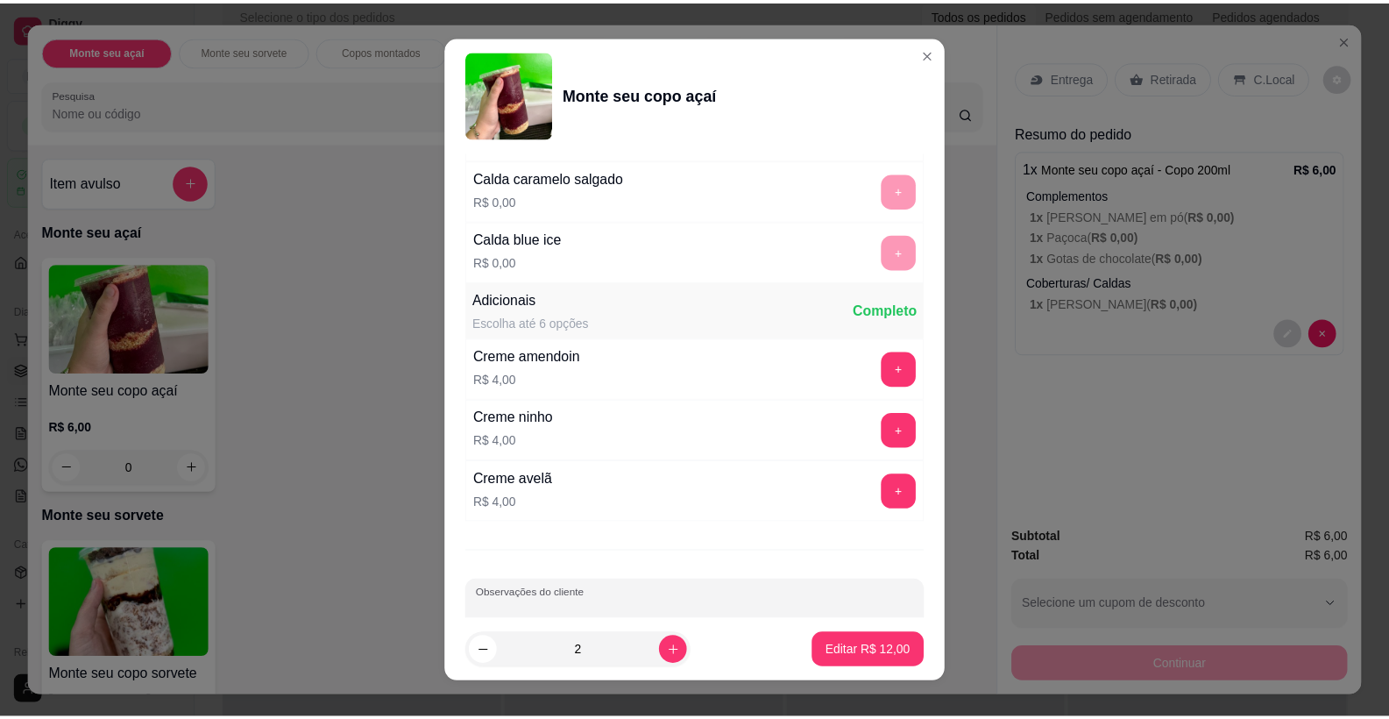
scroll to position [2274, 0]
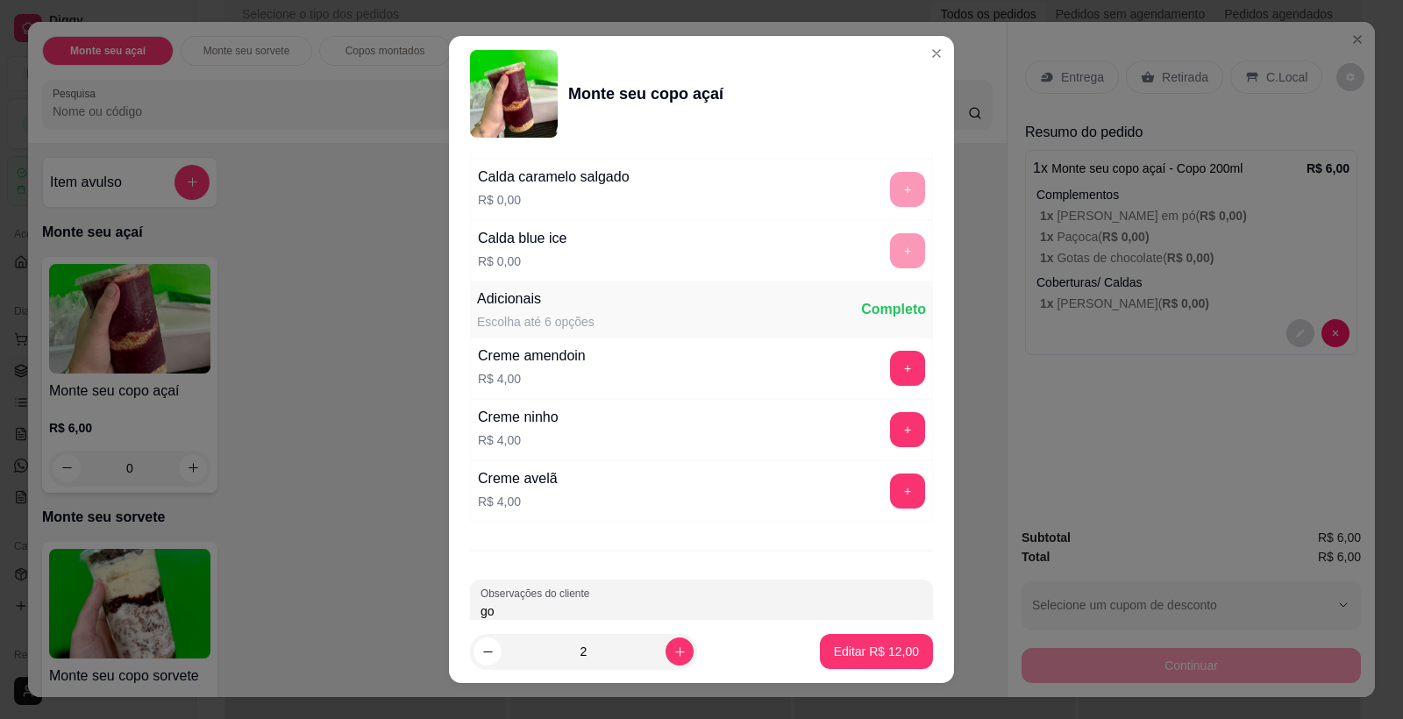
type input "g"
type input "c"
type input "calda chocolate e fruta morango."
click at [867, 645] on p "Editar R$ 12,00" at bounding box center [876, 652] width 85 height 18
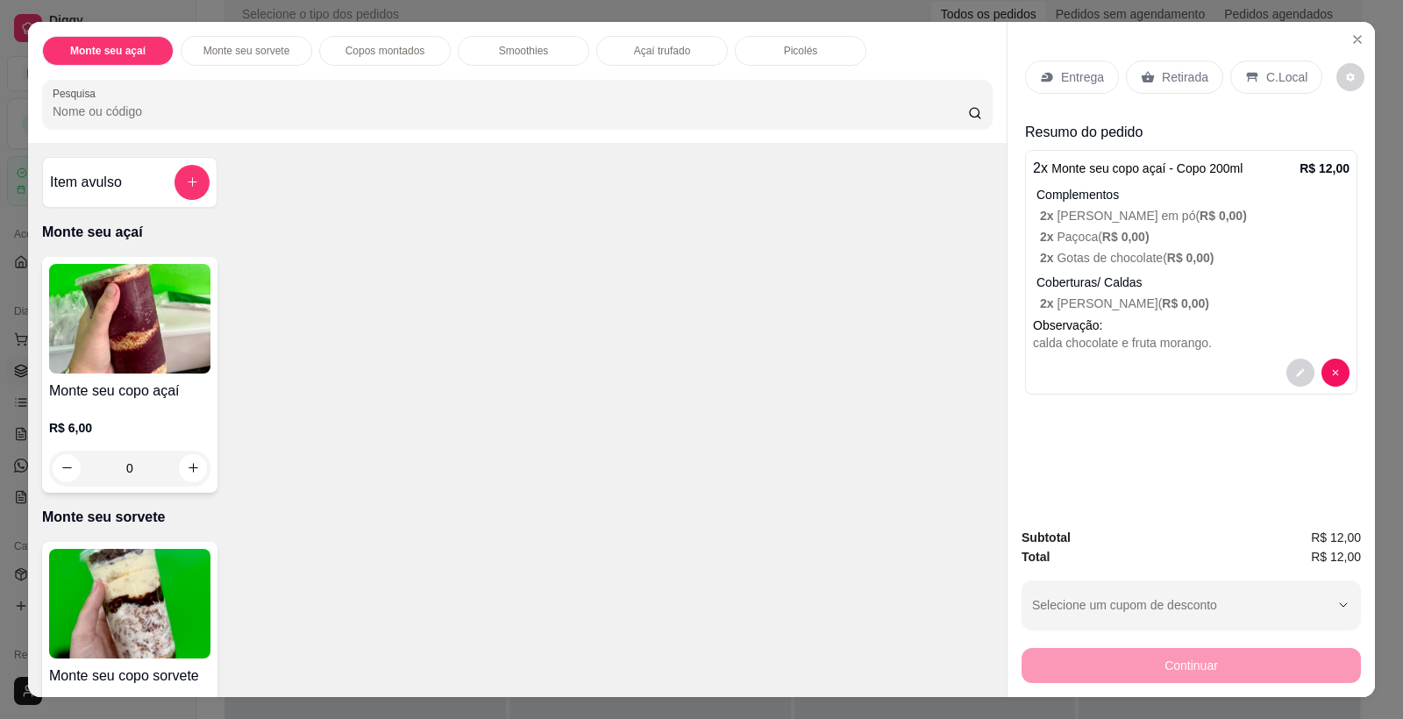
click at [1152, 95] on div "Entrega Retirada C.Local" at bounding box center [1191, 76] width 332 height 61
click at [1171, 81] on p "Retirada" at bounding box center [1184, 77] width 46 height 18
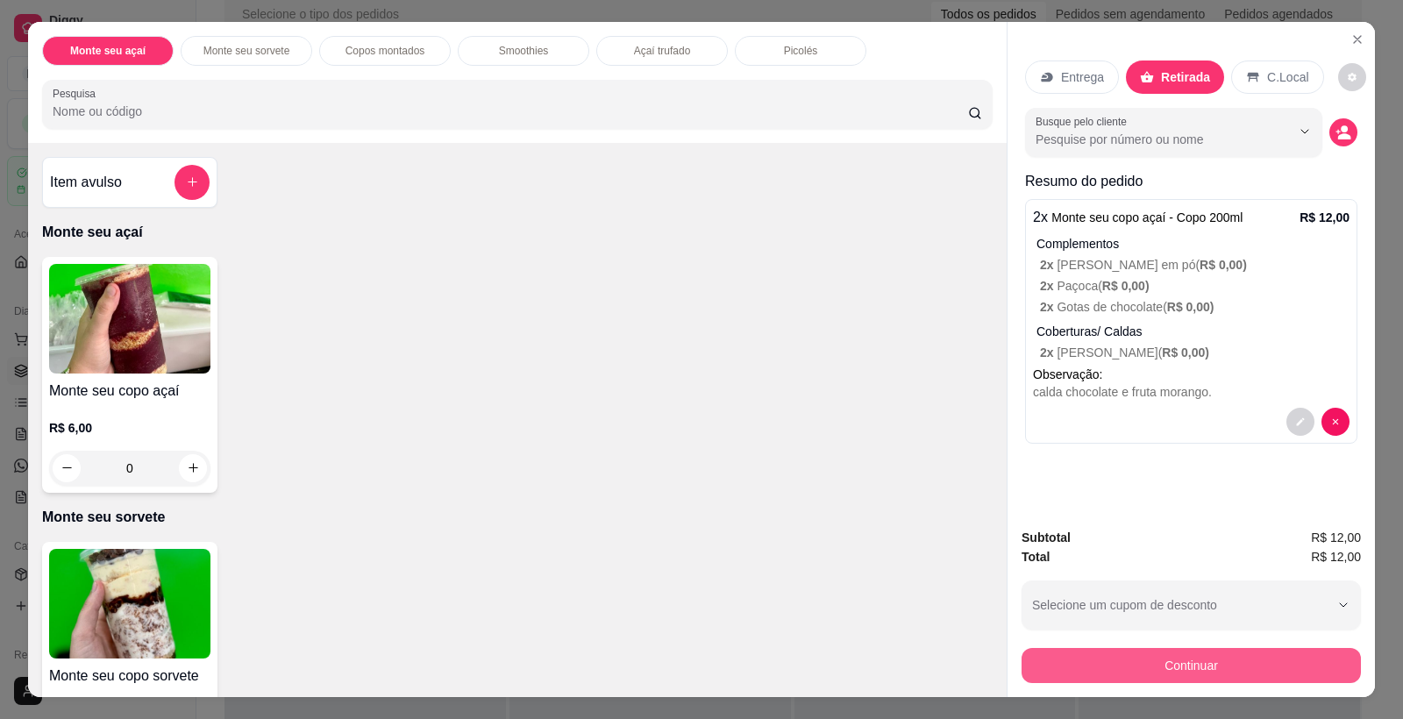
click at [1230, 671] on button "Continuar" at bounding box center [1190, 665] width 339 height 35
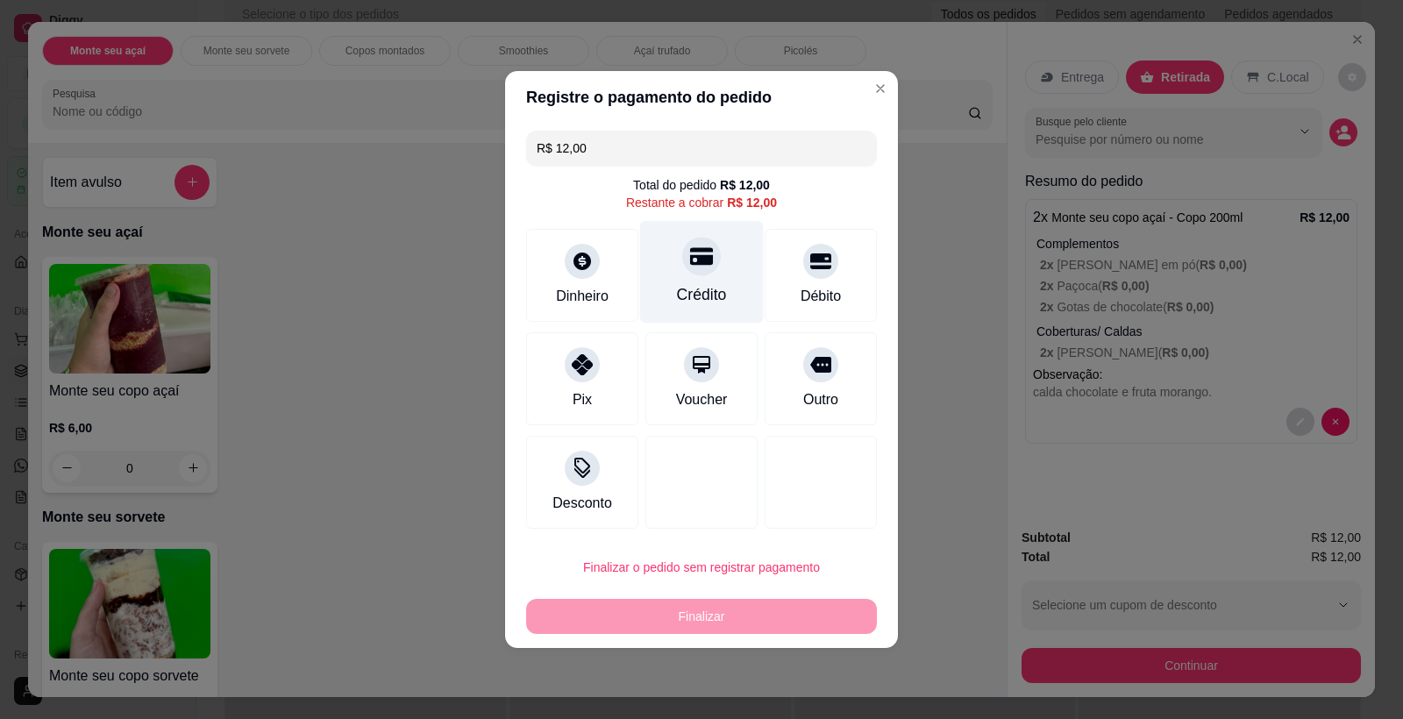
click at [700, 272] on div at bounding box center [701, 256] width 39 height 39
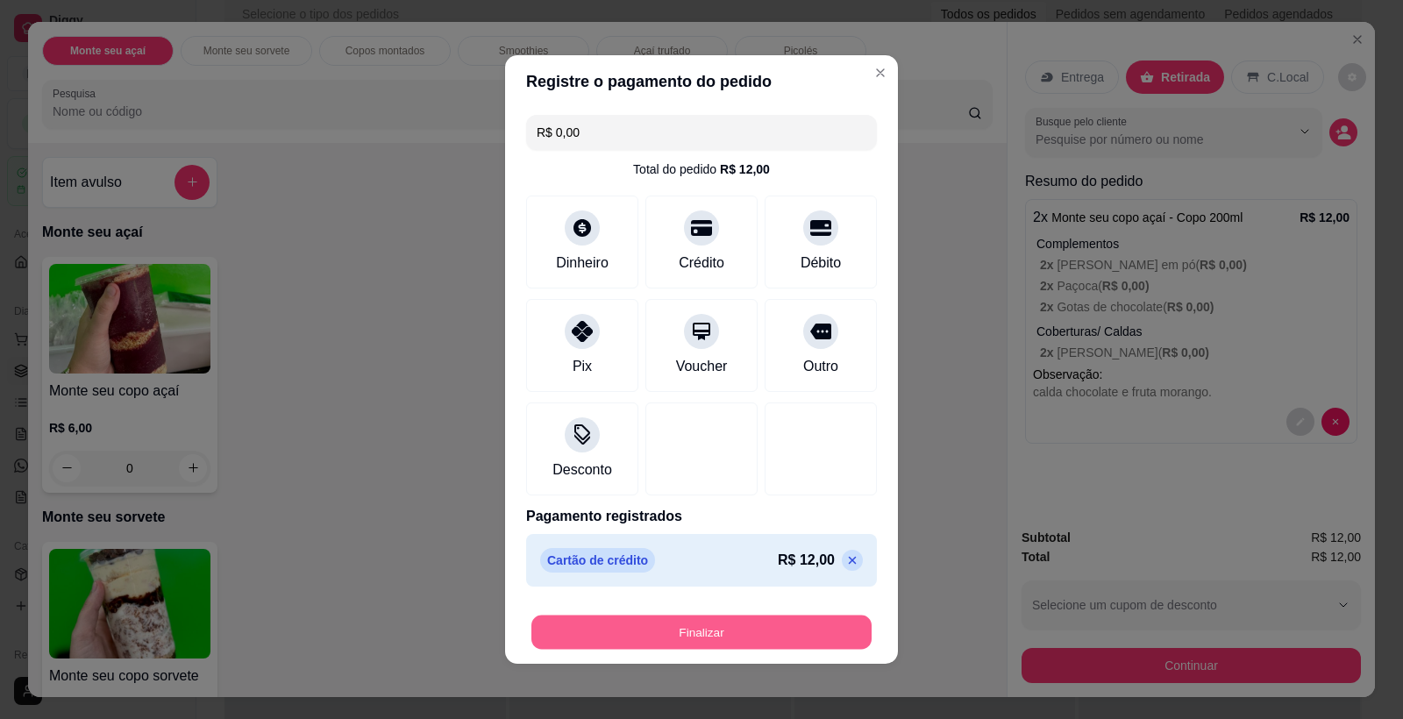
click at [694, 637] on button "Finalizar" at bounding box center [701, 632] width 340 height 34
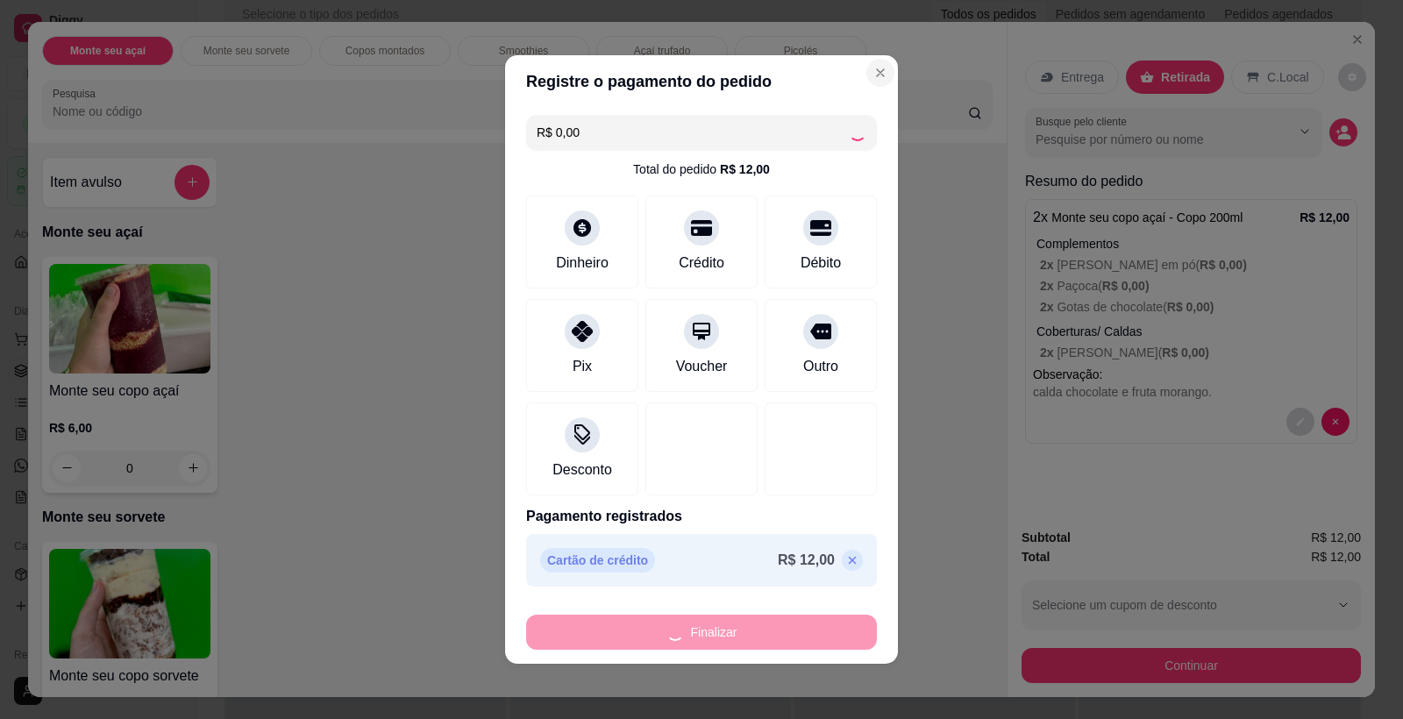
type input "-R$ 12,00"
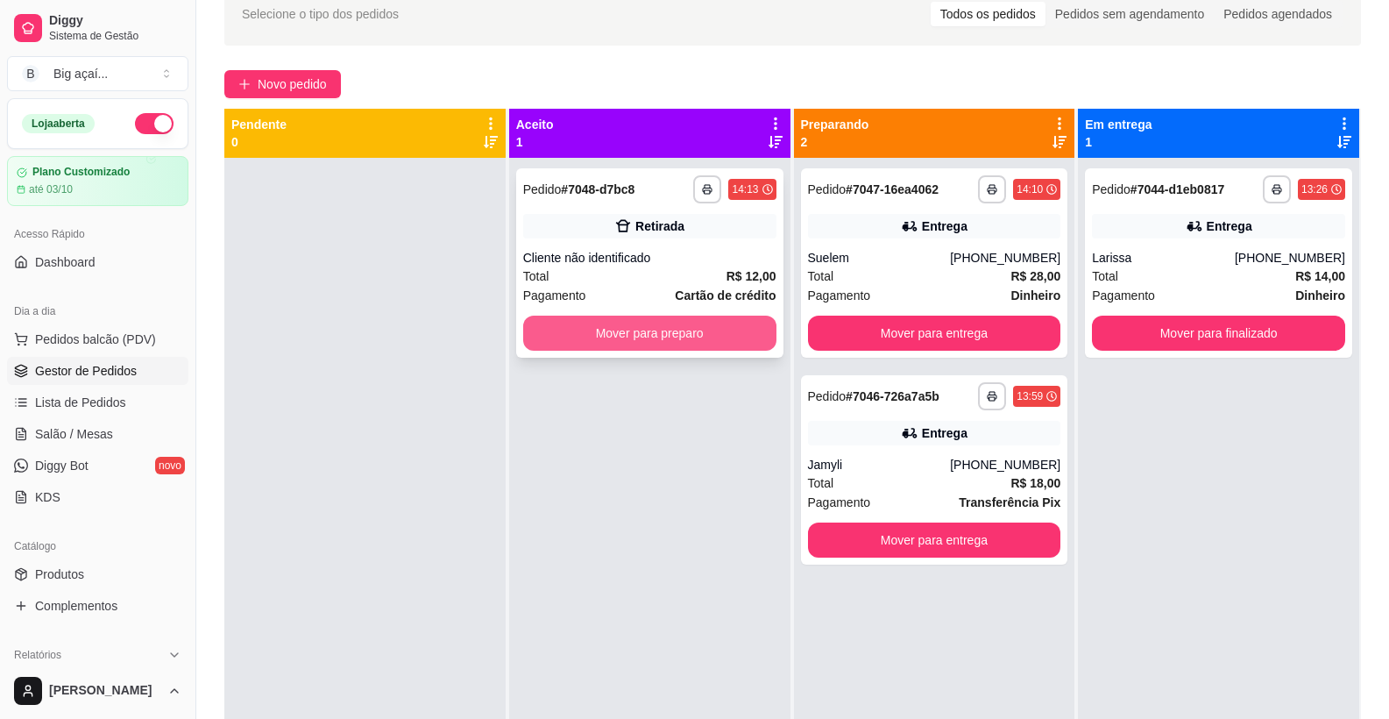
click at [626, 323] on button "Mover para preparo" at bounding box center [649, 333] width 253 height 35
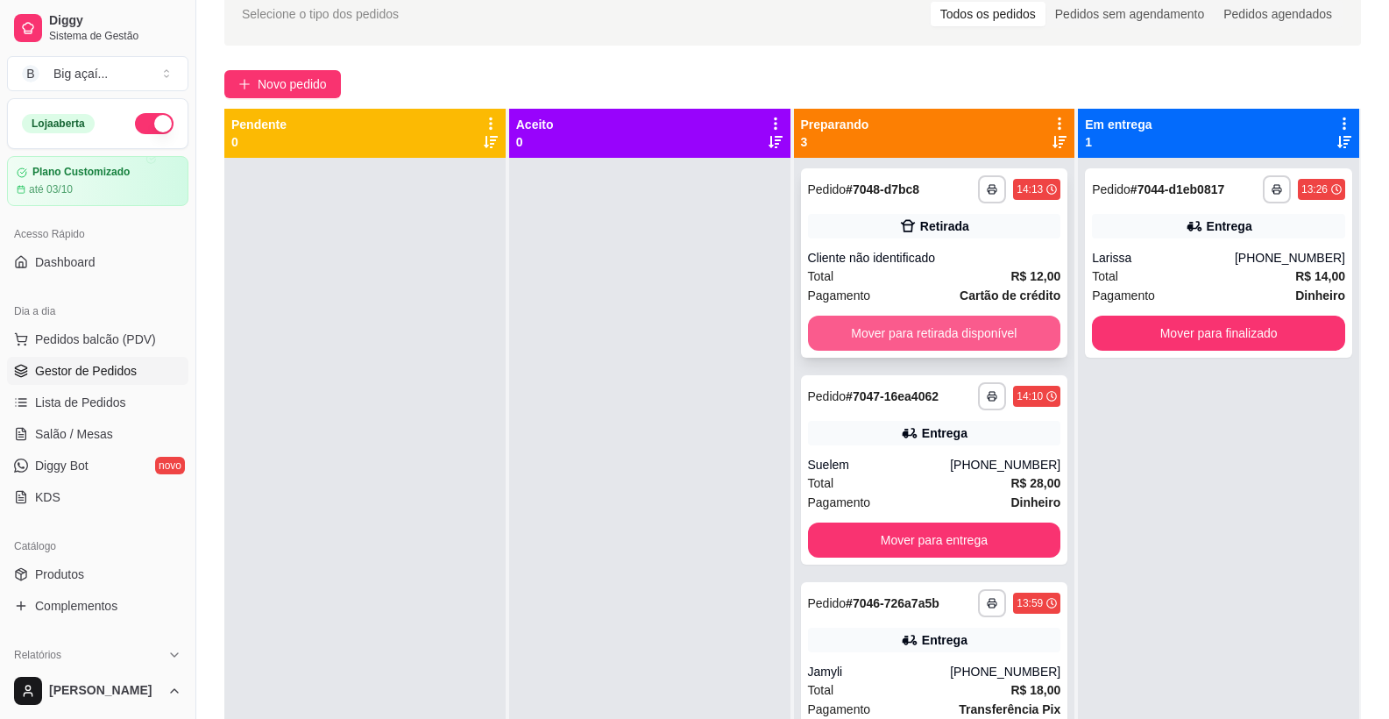
click at [955, 327] on button "Mover para retirada disponível" at bounding box center [934, 333] width 253 height 35
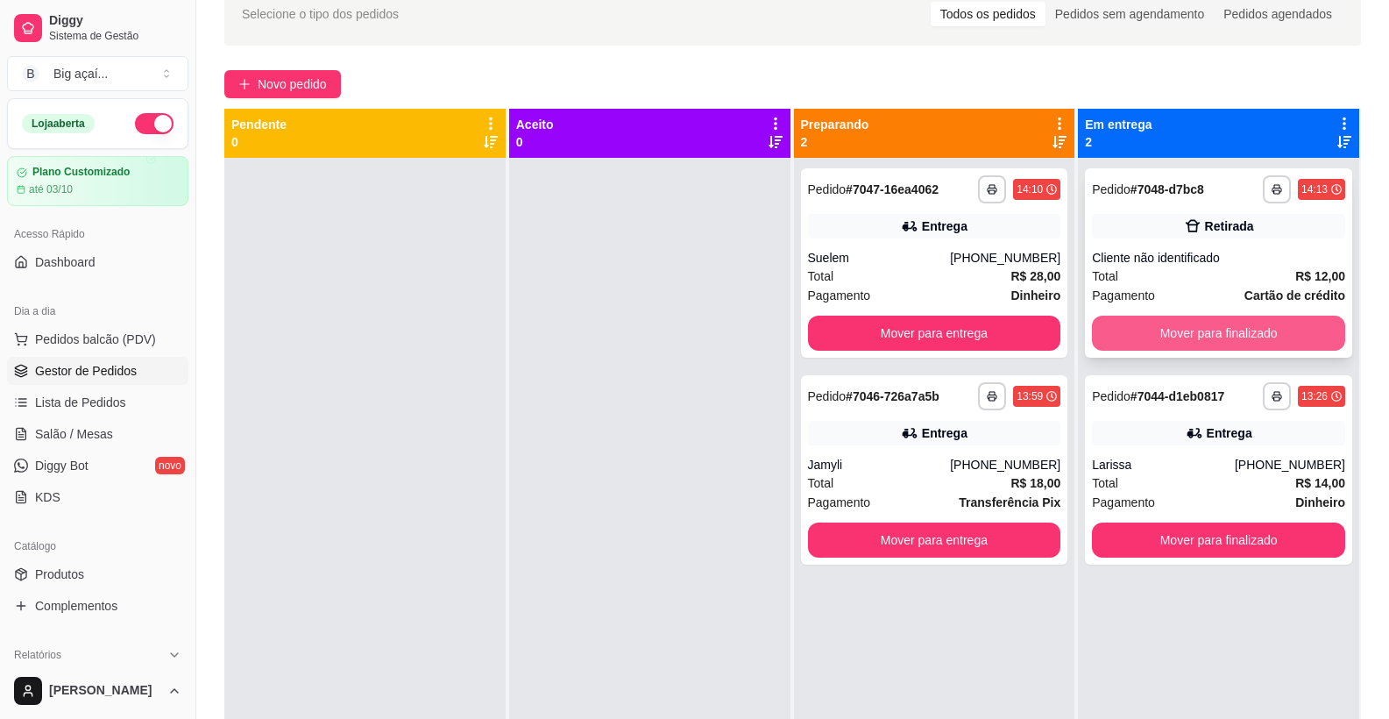
click at [1227, 323] on button "Mover para finalizado" at bounding box center [1218, 333] width 253 height 35
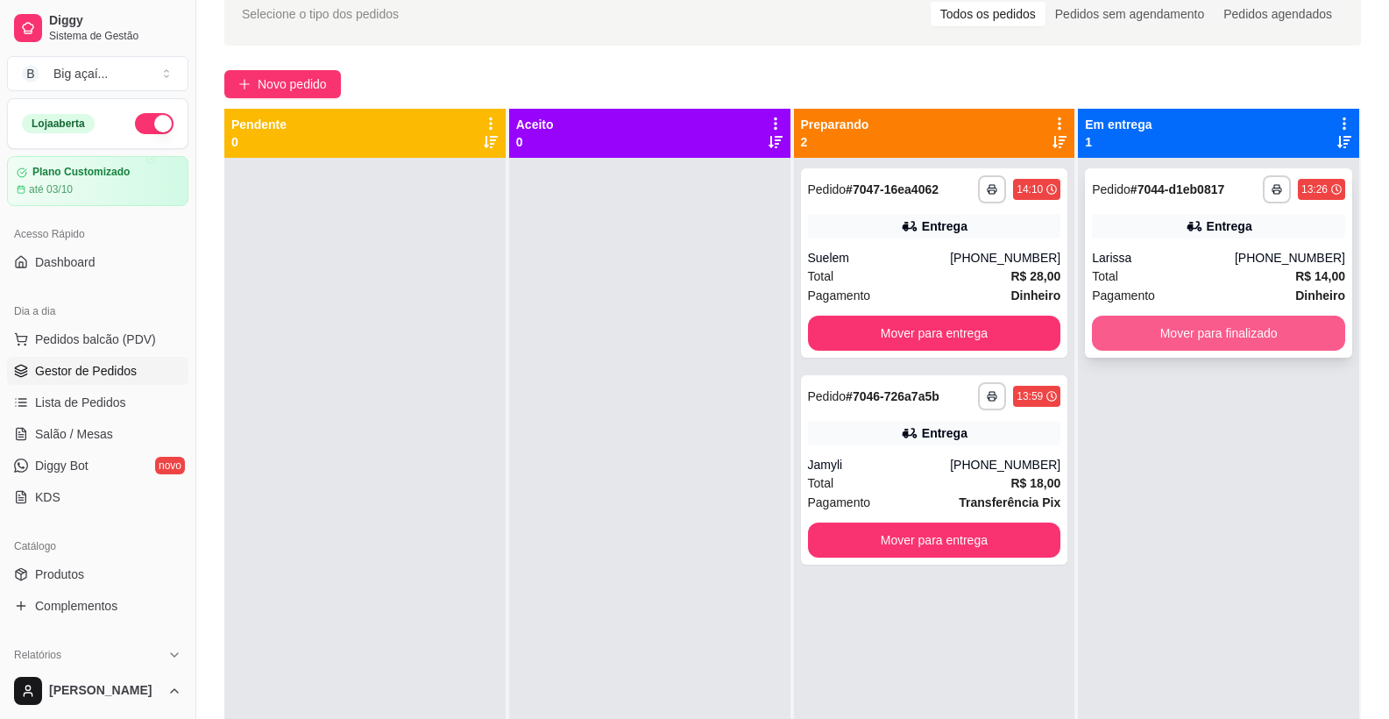
click at [1263, 334] on button "Mover para finalizado" at bounding box center [1218, 333] width 253 height 35
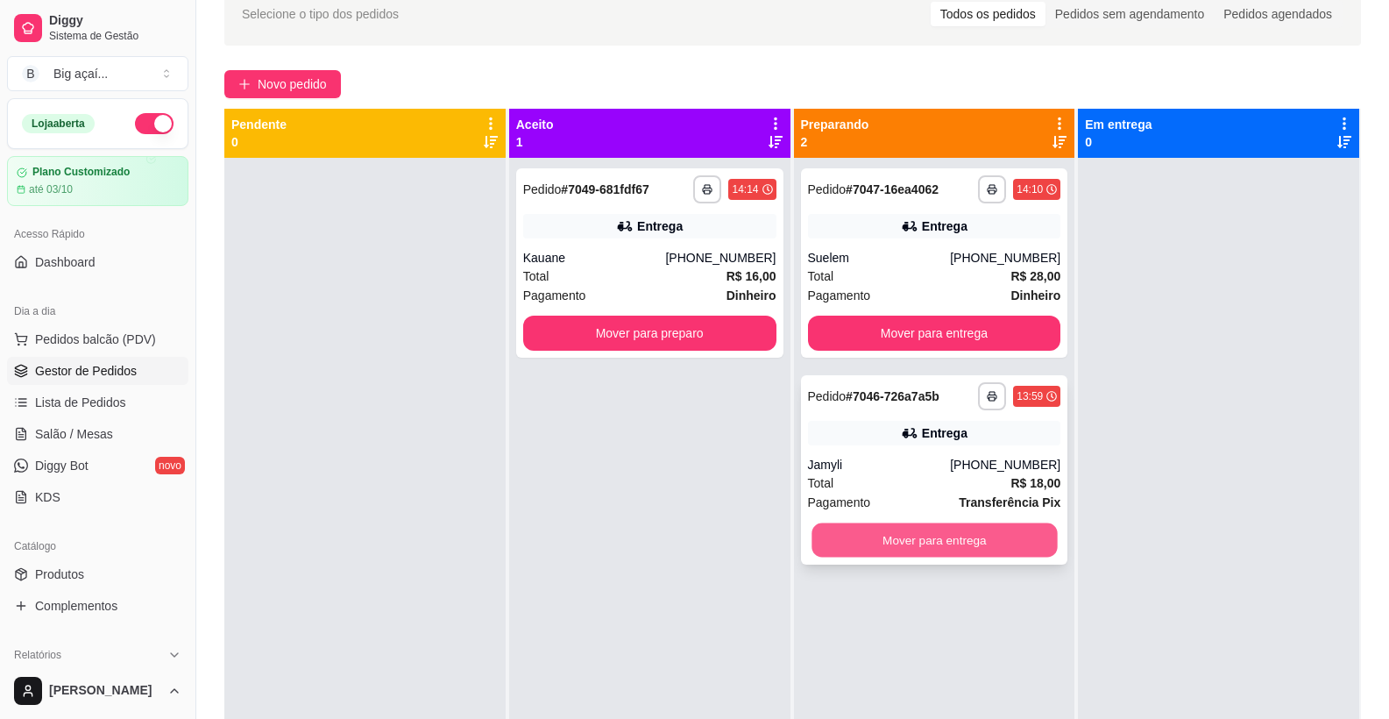
click at [867, 533] on button "Mover para entrega" at bounding box center [934, 540] width 245 height 34
